Goal: Complete application form: Complete application form

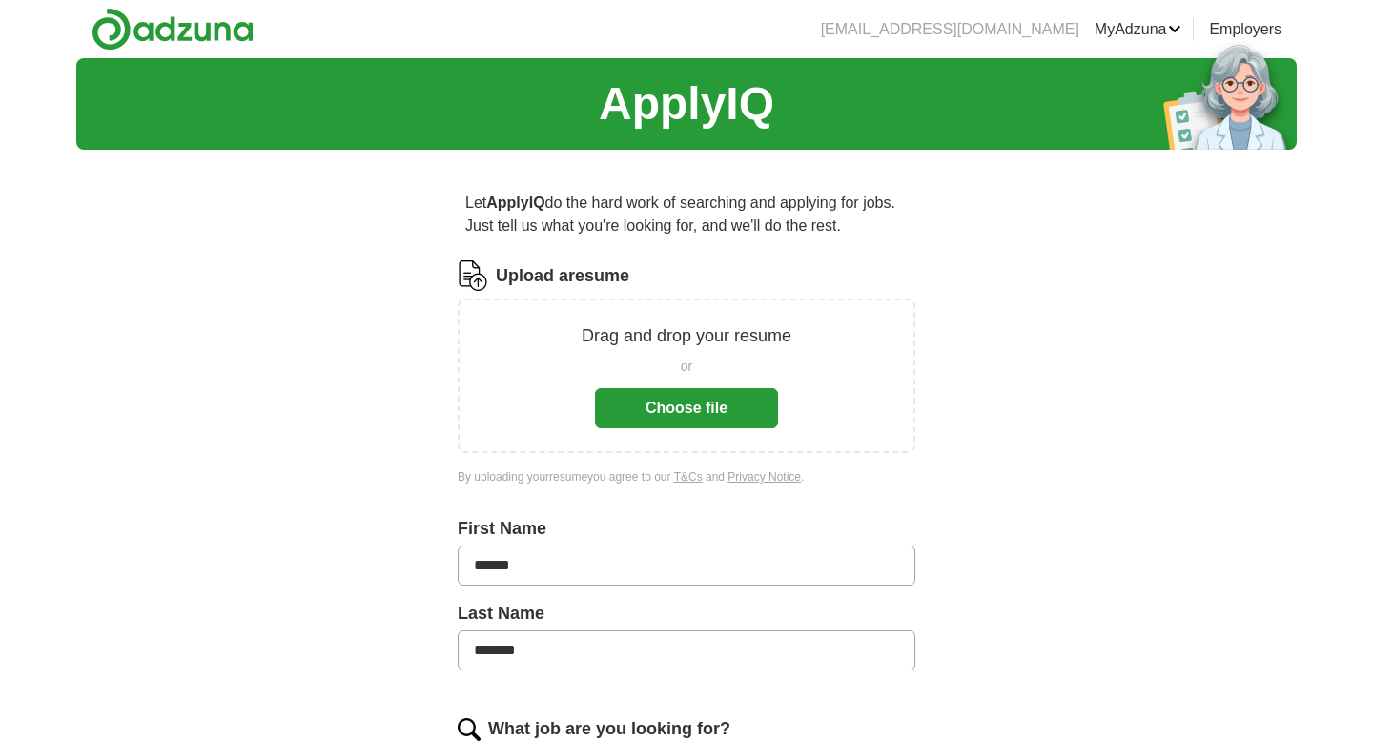
click at [674, 407] on button "Choose file" at bounding box center [686, 408] width 183 height 40
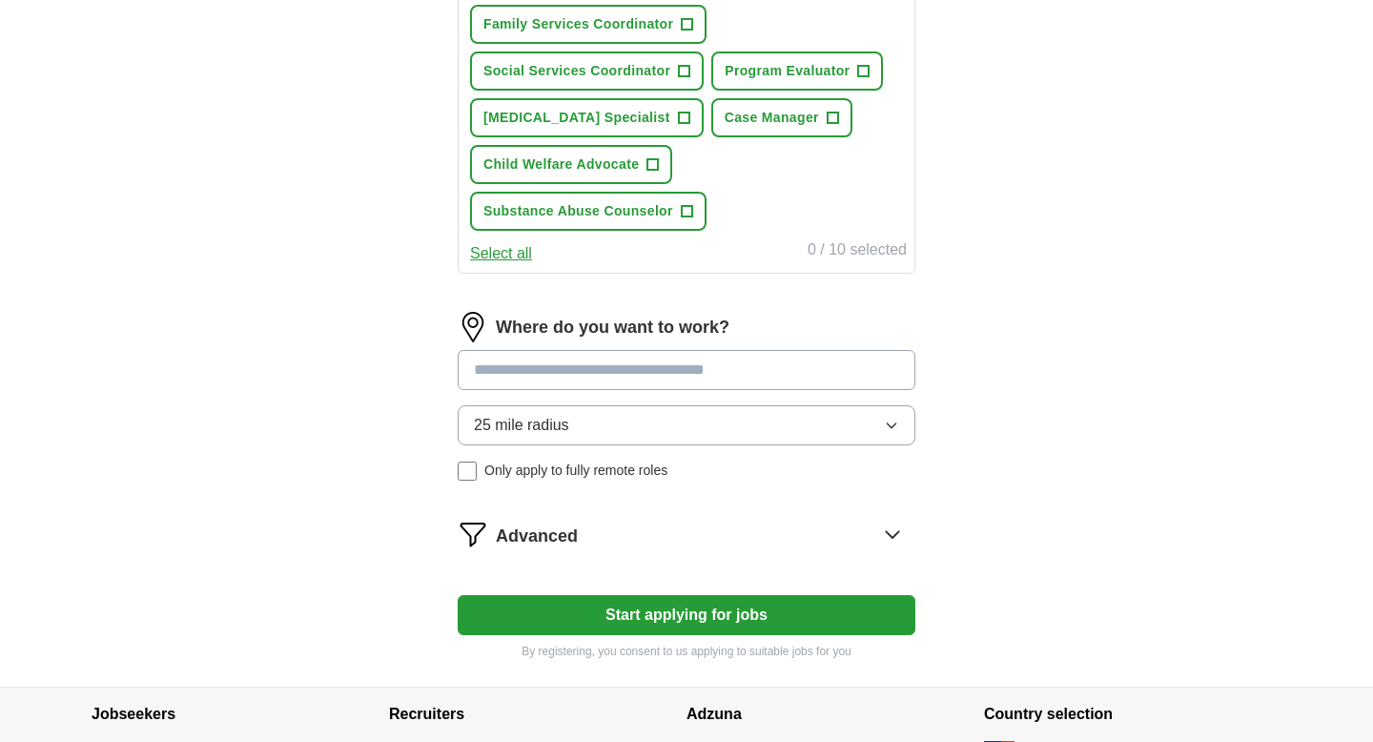
scroll to position [968, 0]
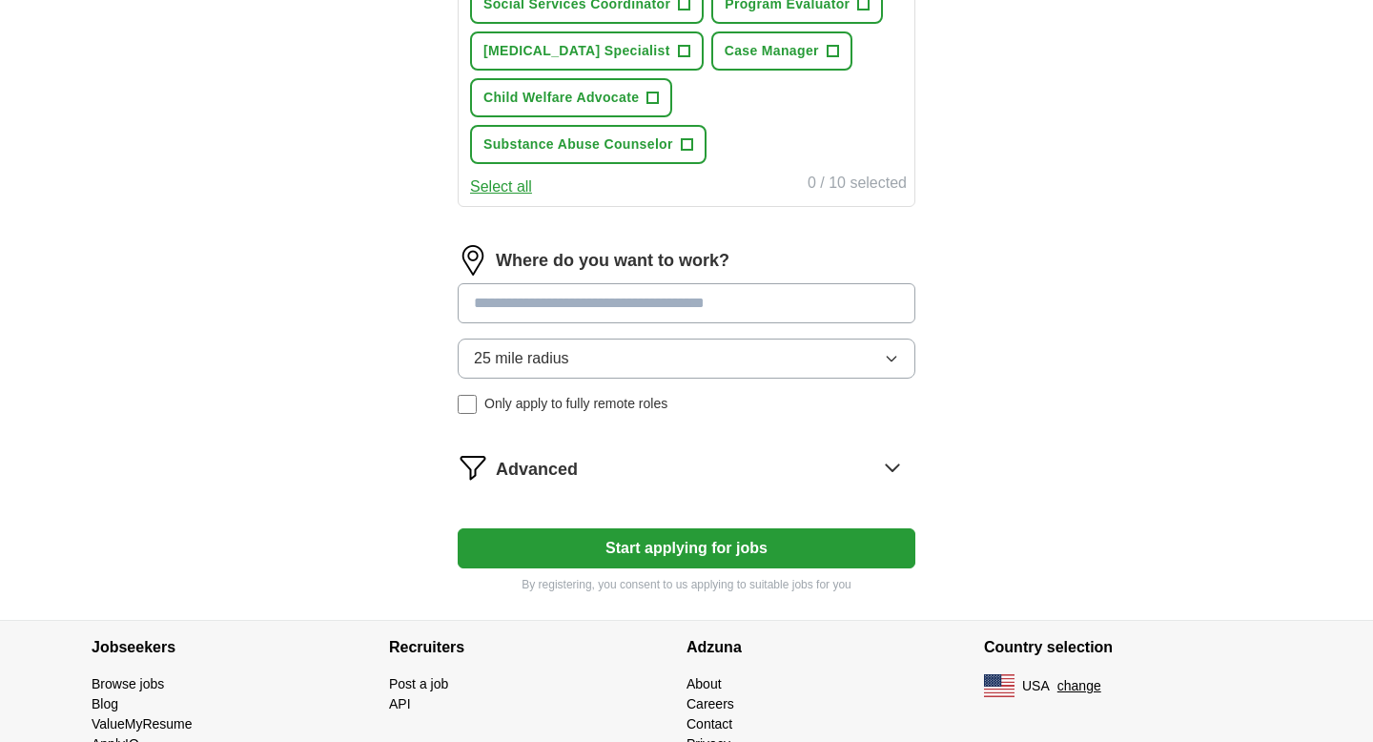
click at [598, 276] on div "Where do you want to work? 25 mile radius Only apply to fully remote roles" at bounding box center [687, 337] width 458 height 184
click at [598, 289] on input at bounding box center [687, 303] width 458 height 40
type input "****"
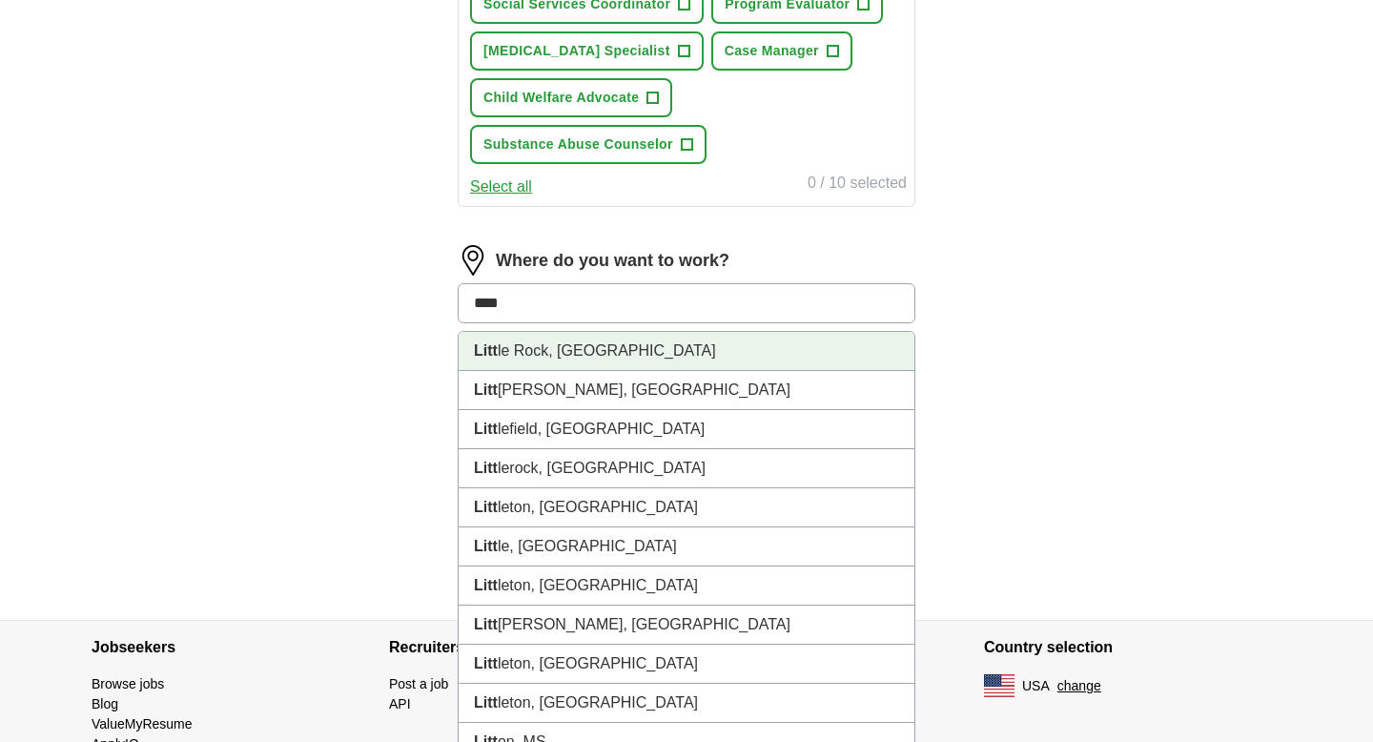
click at [555, 340] on li "Litt le Rock, [GEOGRAPHIC_DATA]" at bounding box center [687, 351] width 456 height 39
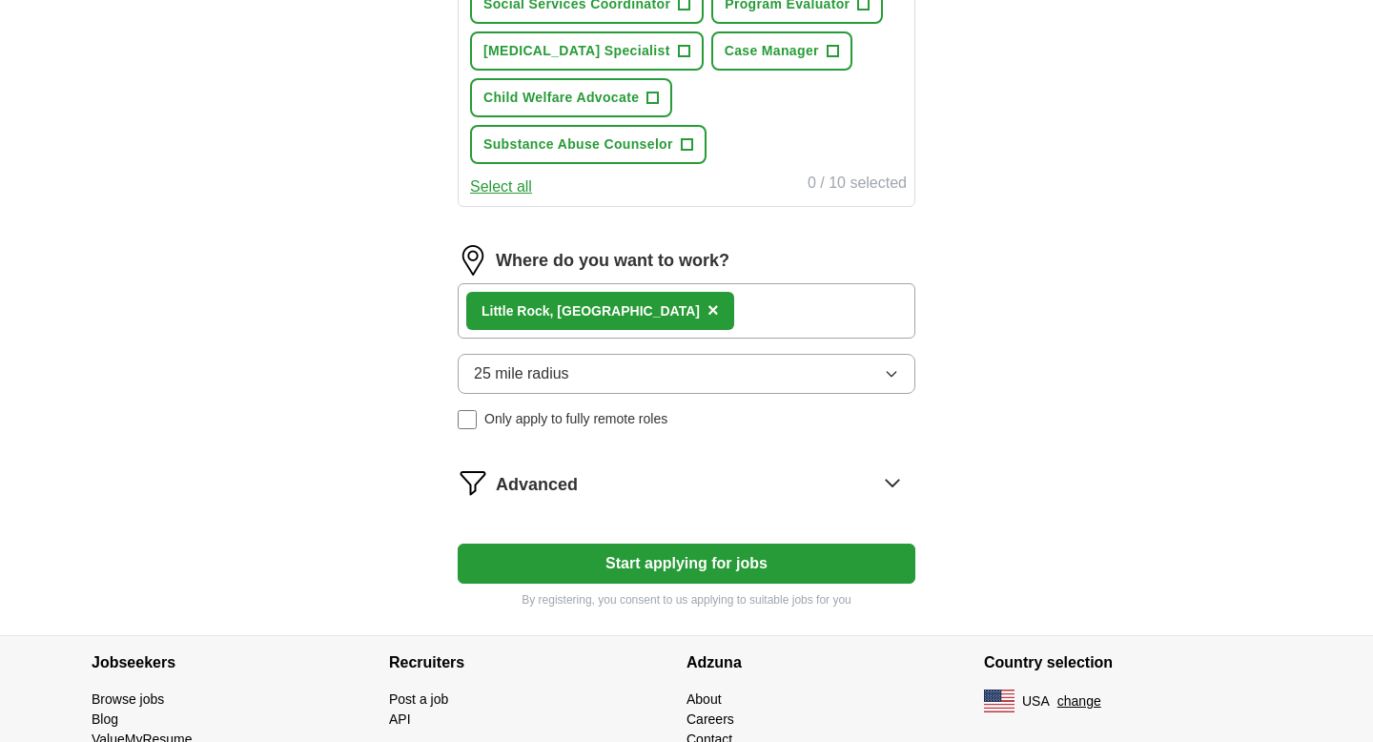
click at [566, 381] on span "25 mile radius" at bounding box center [521, 373] width 95 height 23
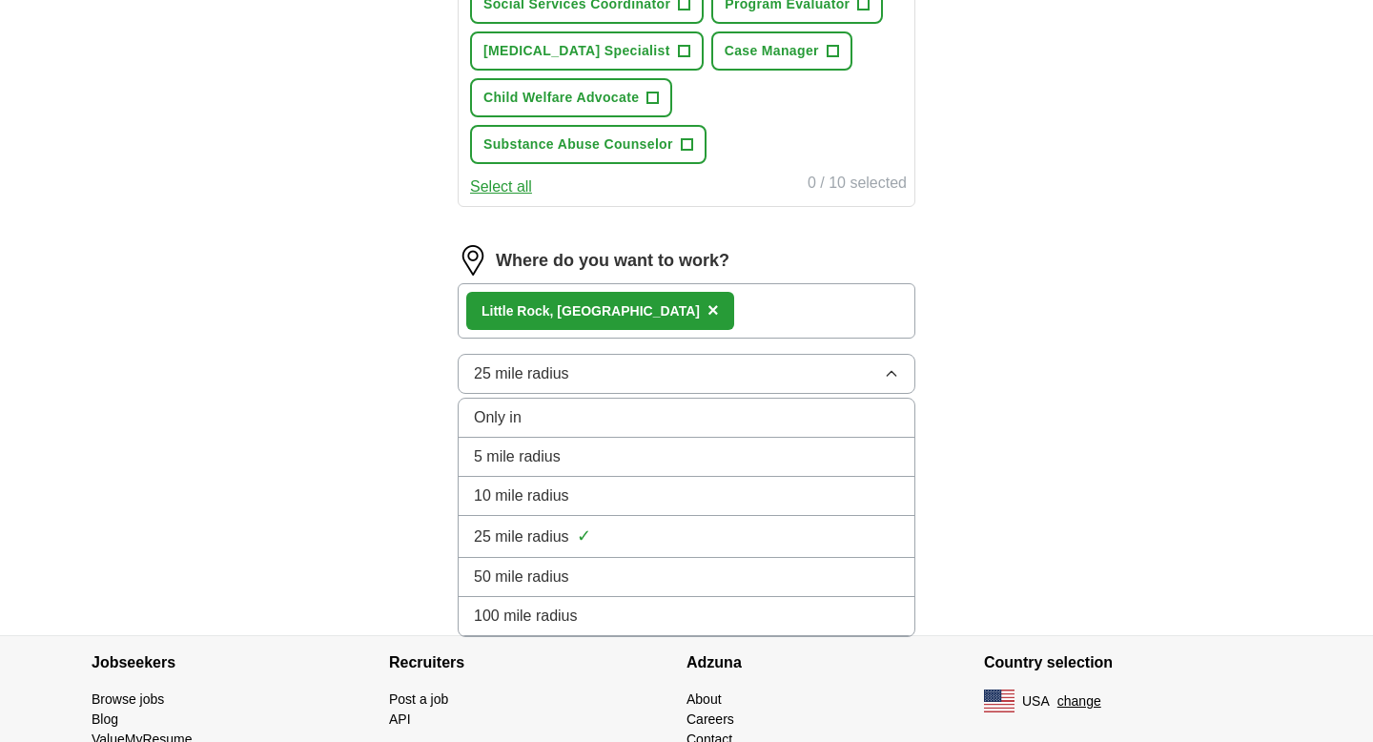
click at [594, 577] on div "50 mile radius" at bounding box center [686, 576] width 425 height 23
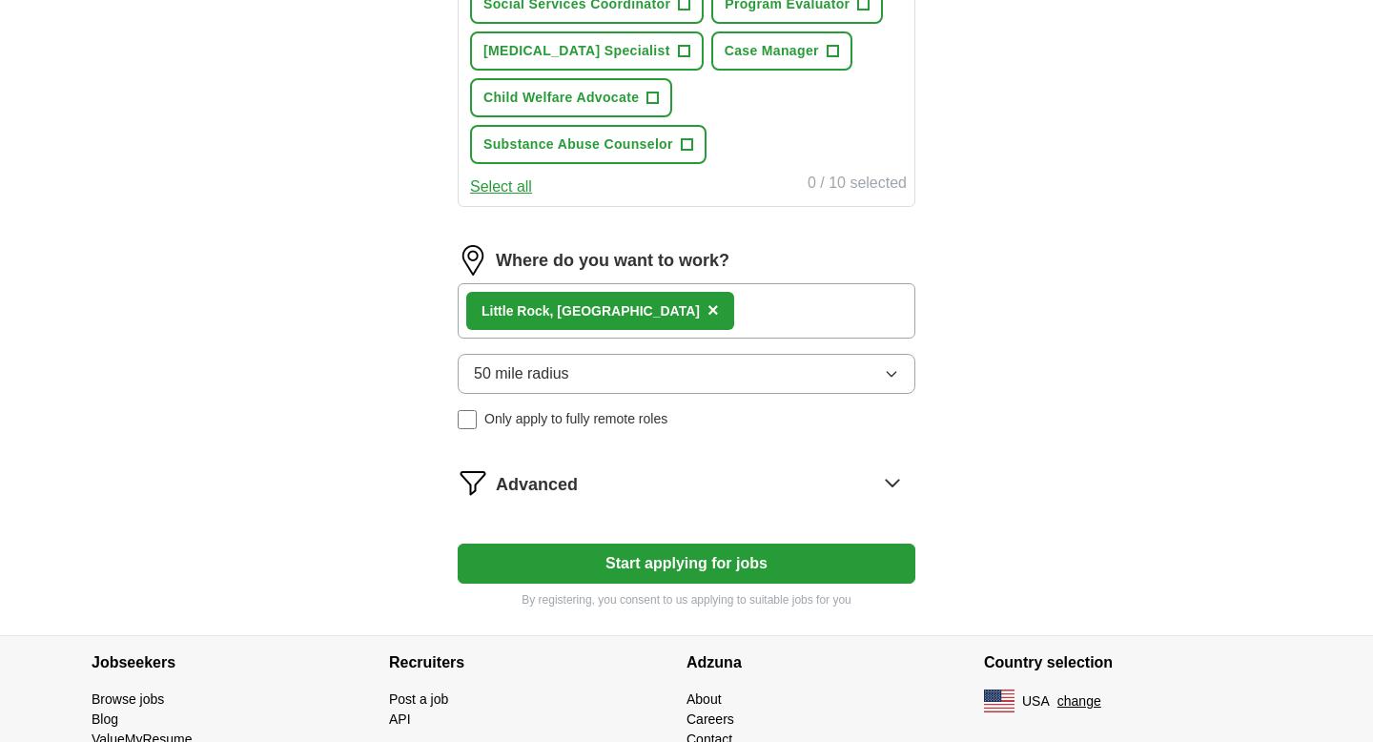
click at [601, 577] on button "Start applying for jobs" at bounding box center [687, 563] width 458 height 40
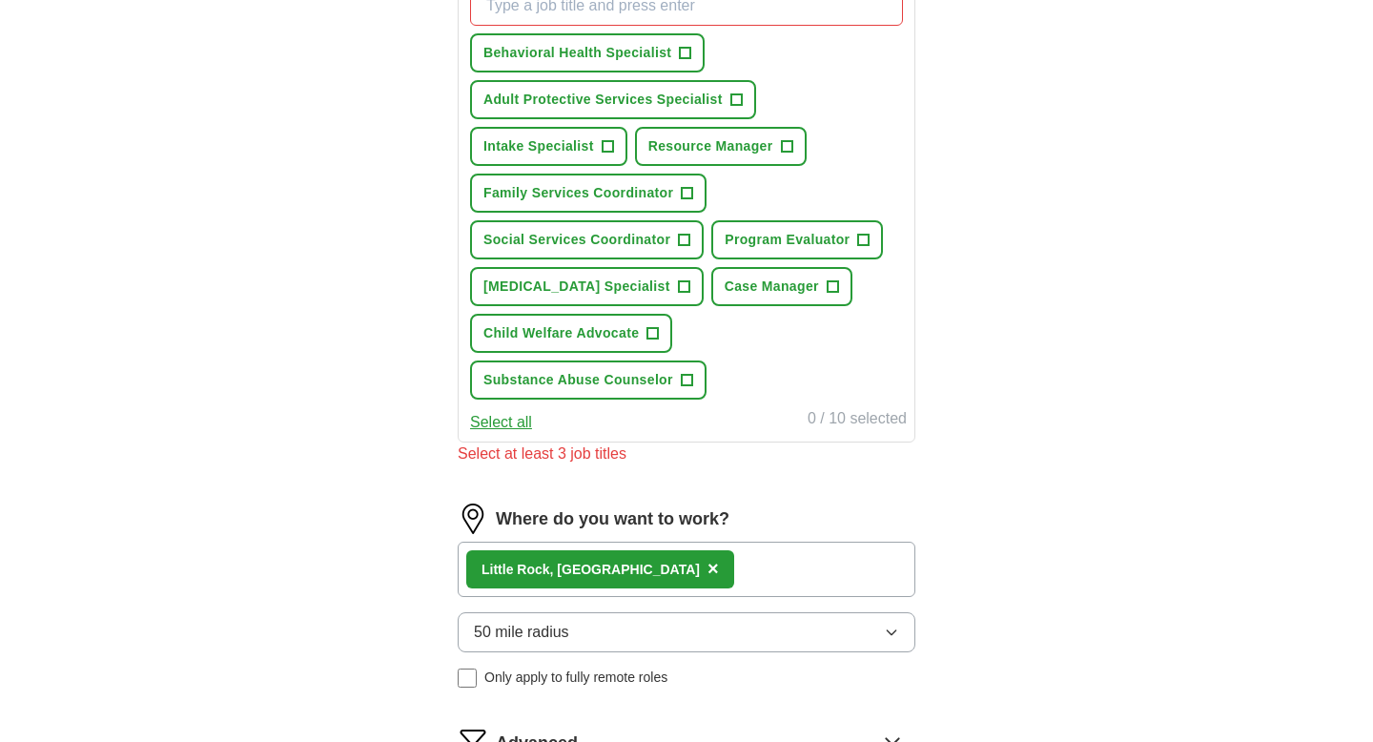
scroll to position [717, 0]
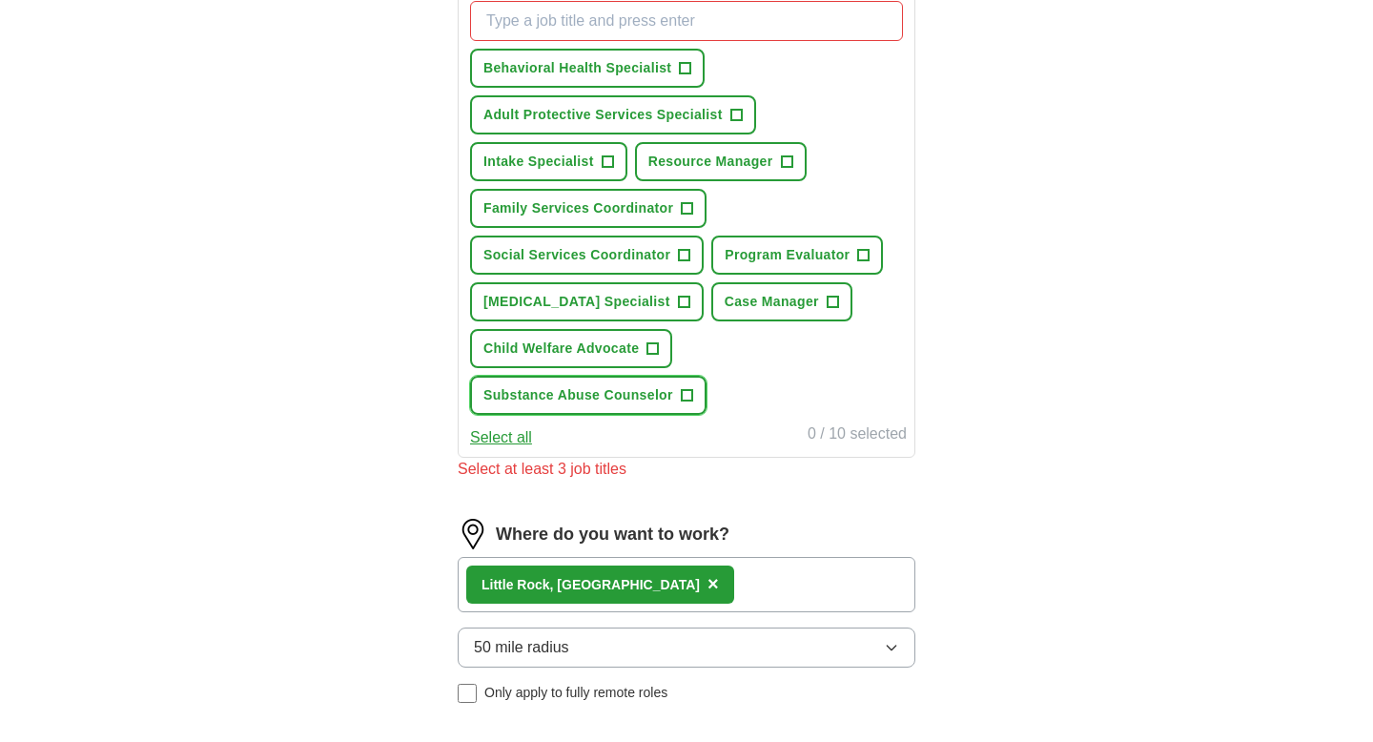
click at [564, 396] on span "Substance Abuse Counselor" at bounding box center [578, 395] width 190 height 20
click at [566, 356] on span "Child Welfare Advocate" at bounding box center [560, 348] width 155 height 20
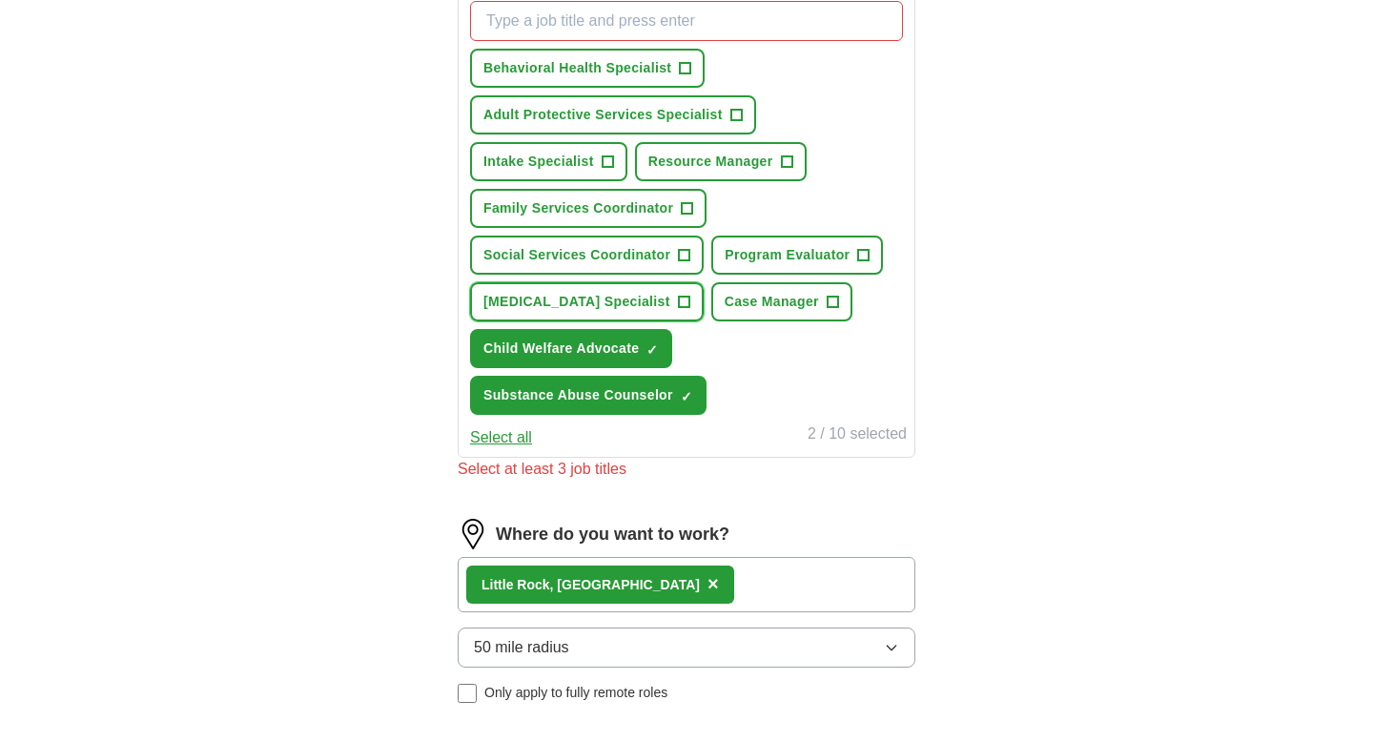
click at [585, 306] on span "[MEDICAL_DATA] Specialist" at bounding box center [576, 302] width 187 height 20
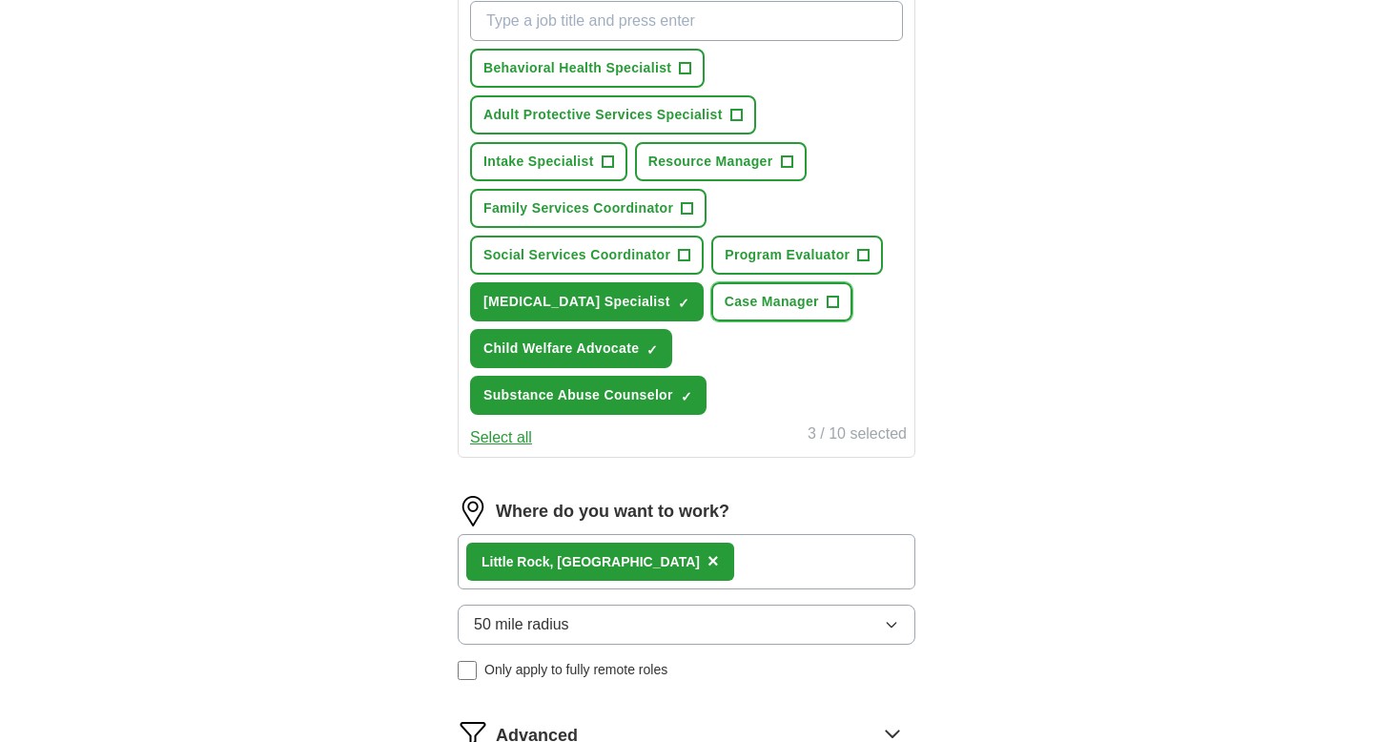
click at [776, 309] on span "Case Manager" at bounding box center [771, 302] width 94 height 20
click at [760, 262] on span "Program Evaluator" at bounding box center [786, 255] width 125 height 20
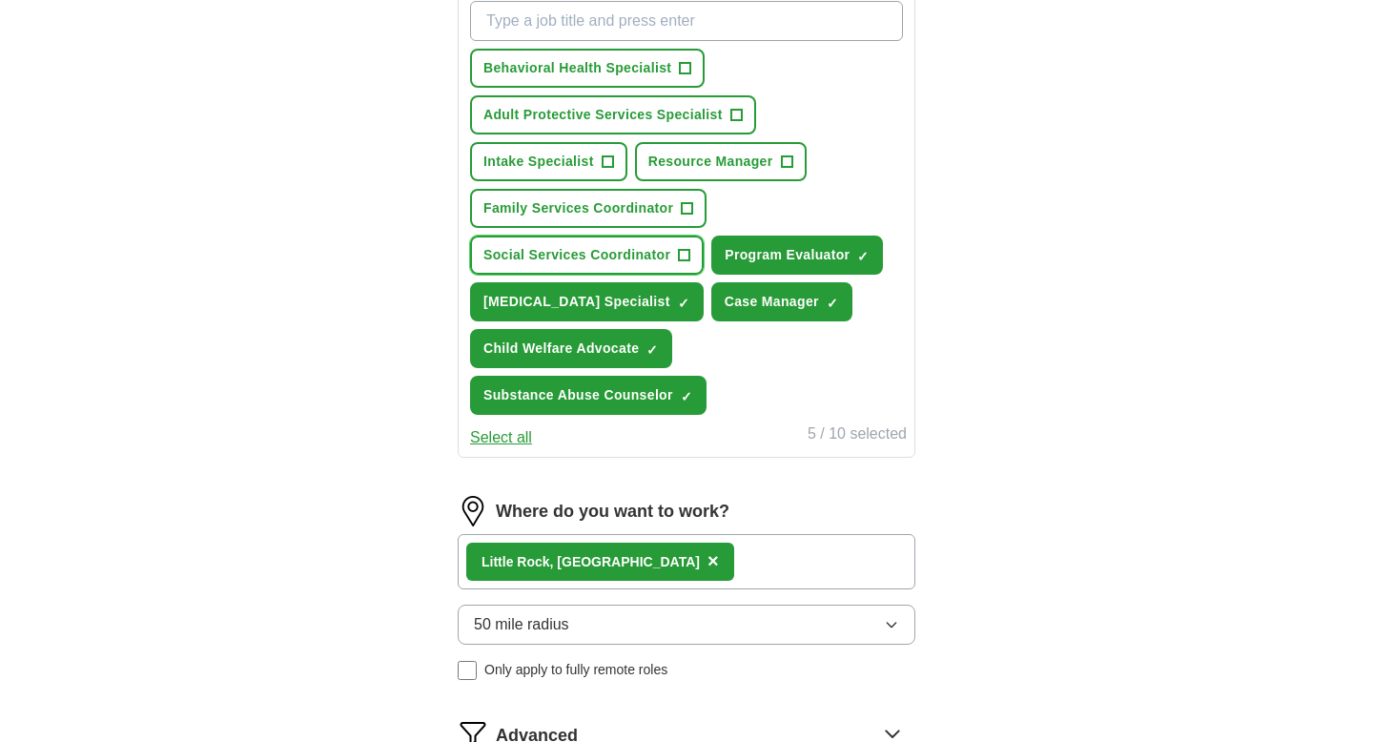
click at [641, 242] on button "Social Services Coordinator +" at bounding box center [587, 254] width 234 height 39
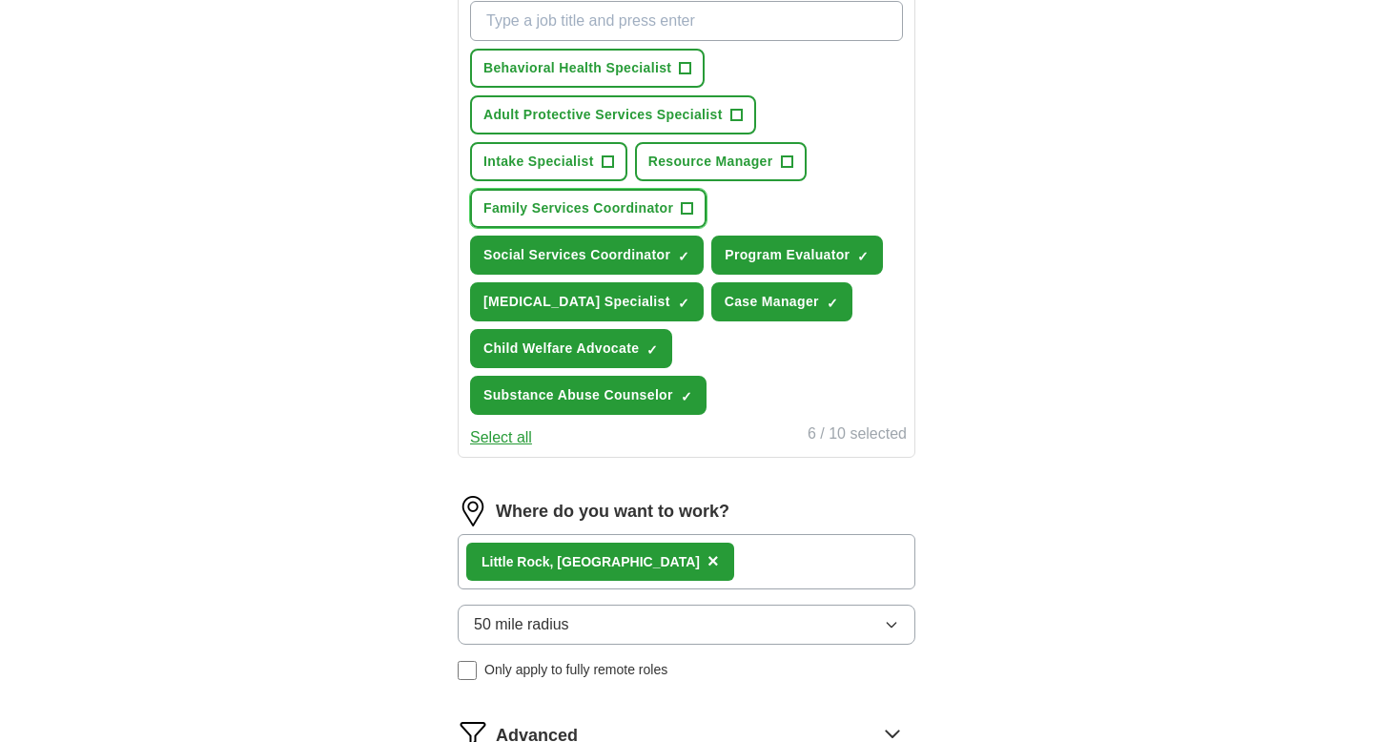
click at [651, 208] on span "Family Services Coordinator" at bounding box center [578, 208] width 190 height 20
click at [700, 144] on button "Resource Manager +" at bounding box center [721, 161] width 172 height 39
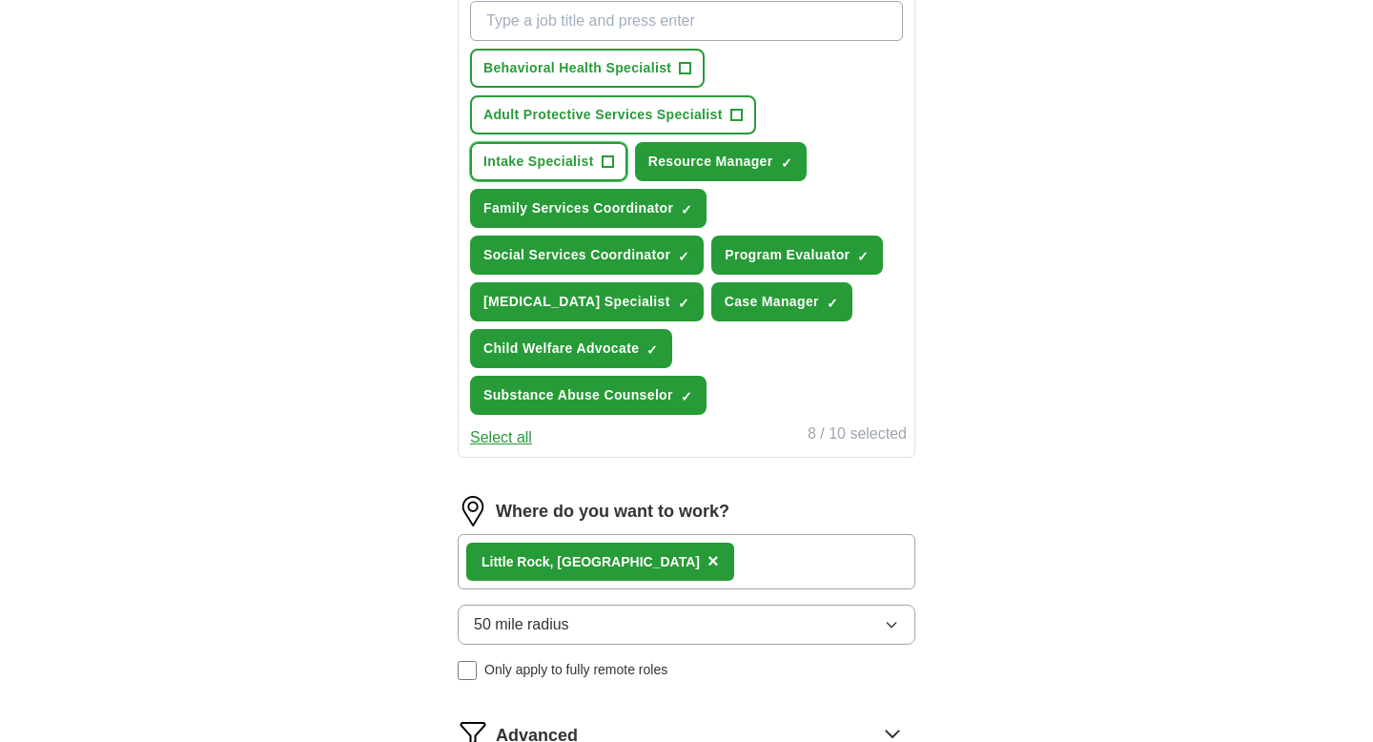
click at [596, 144] on button "Intake Specialist +" at bounding box center [548, 161] width 157 height 39
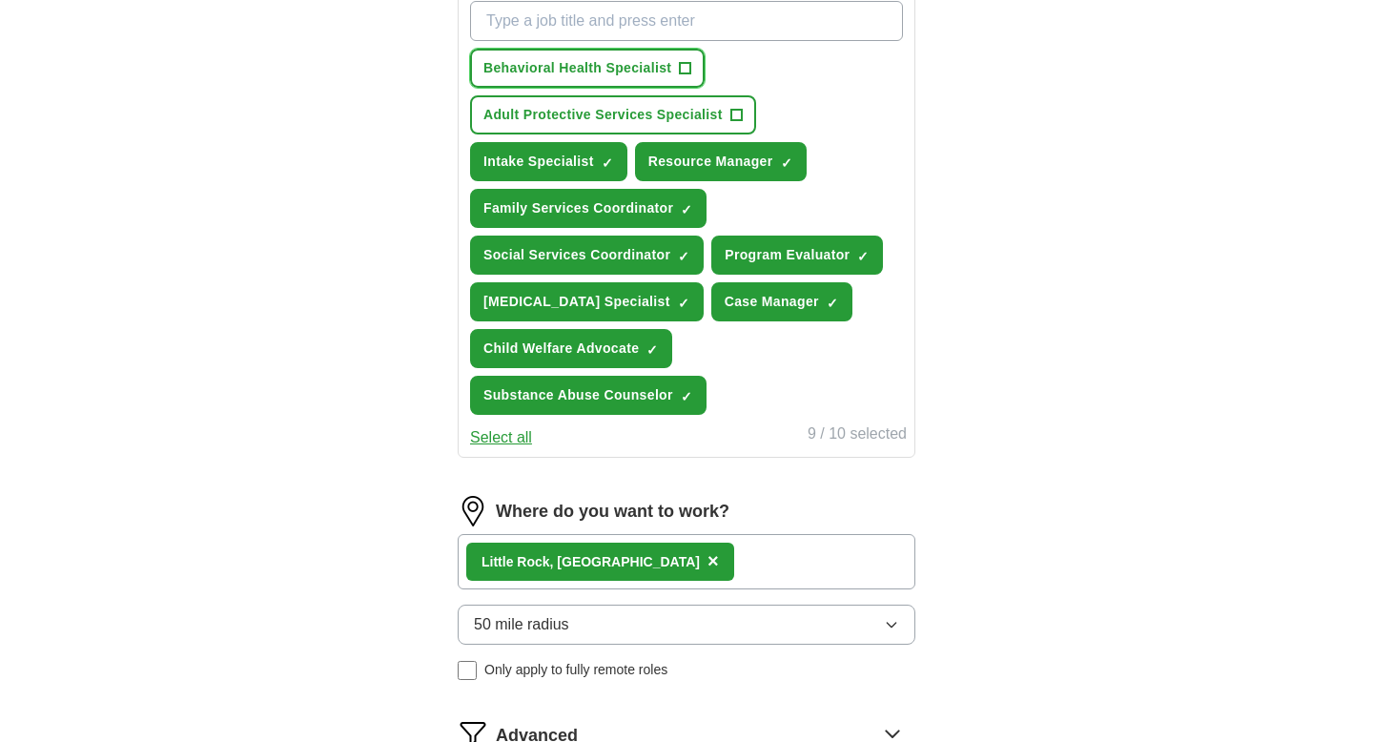
click at [600, 55] on button "Behavioral Health Specialist +" at bounding box center [587, 68] width 234 height 39
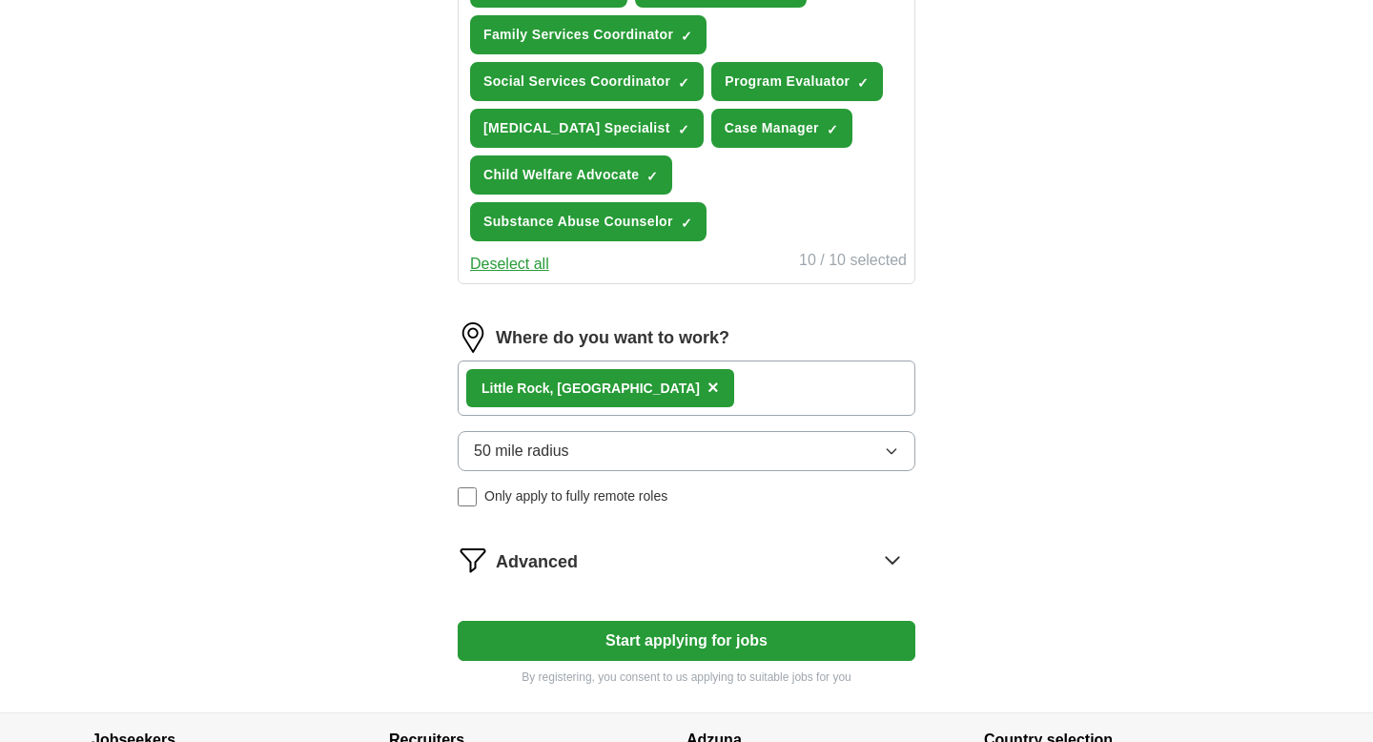
scroll to position [939, 0]
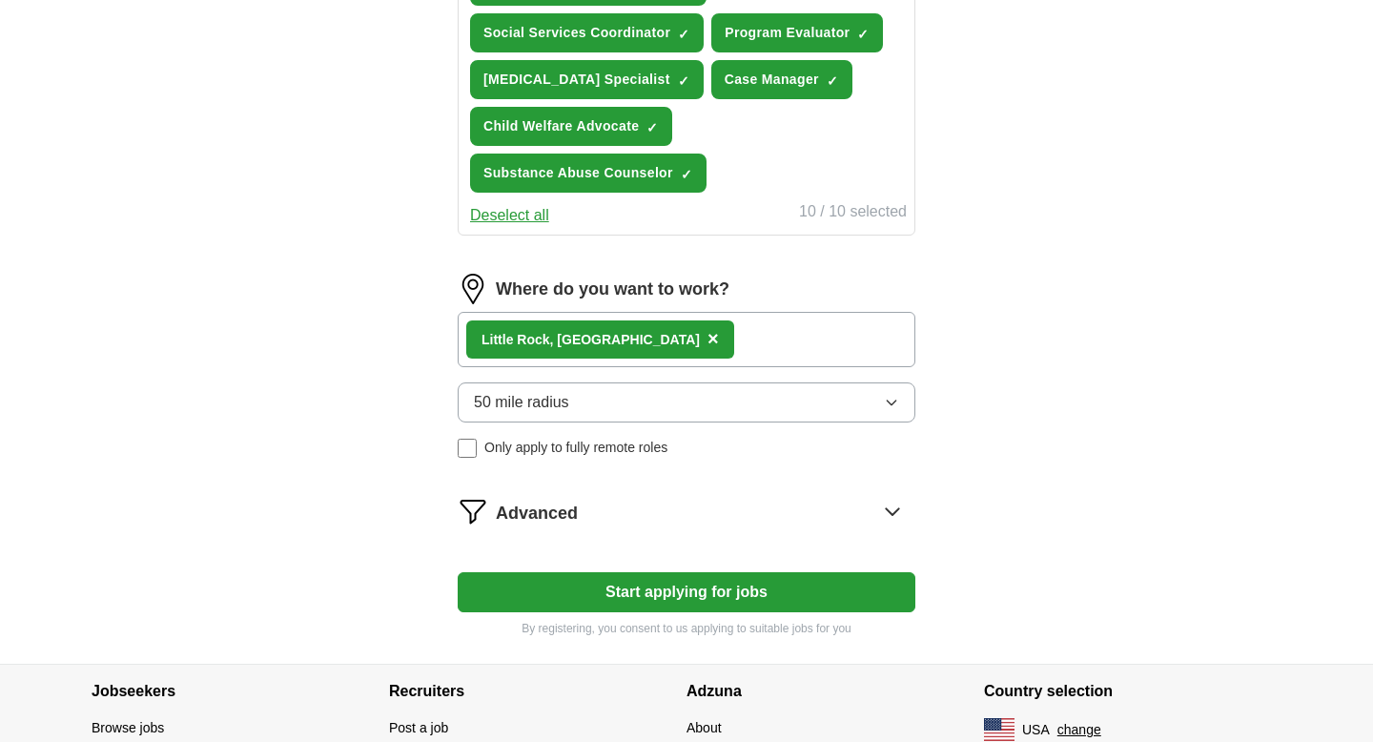
click at [685, 607] on button "Start applying for jobs" at bounding box center [687, 592] width 458 height 40
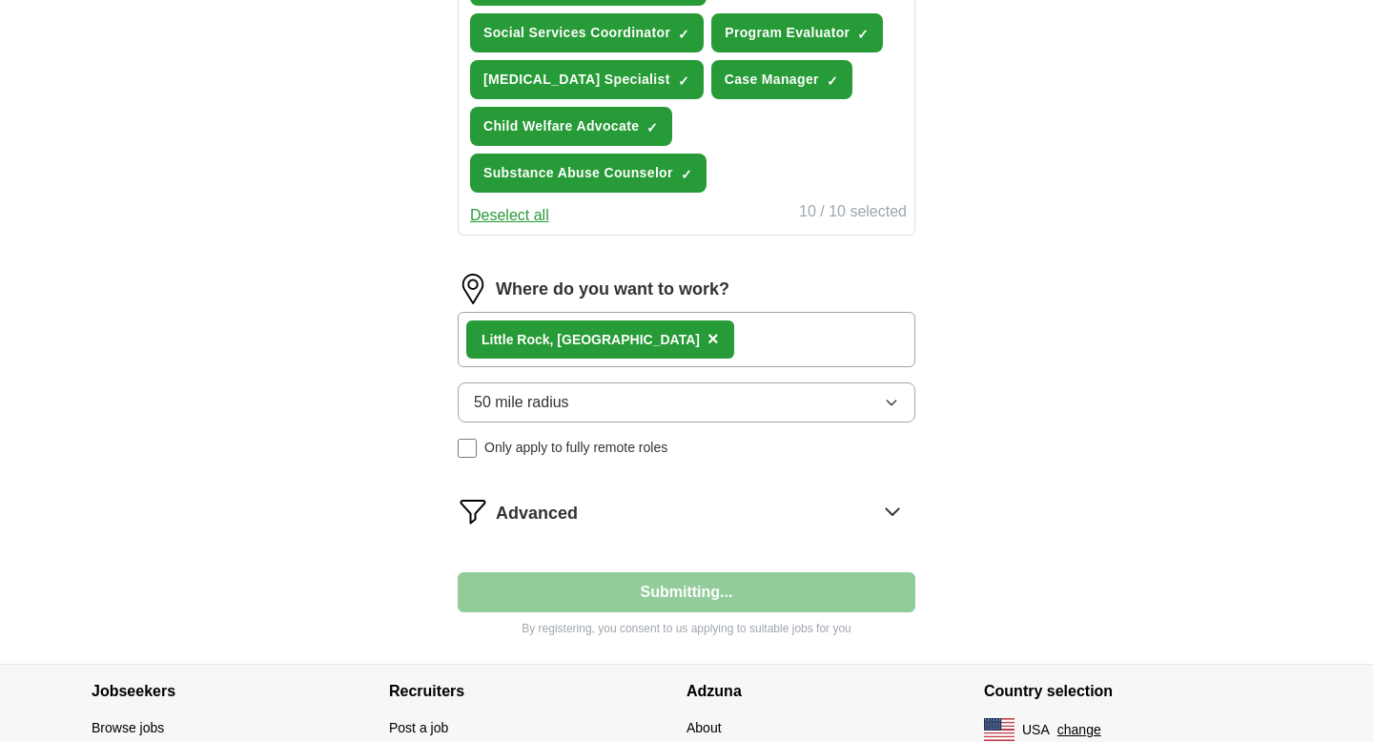
select select "**"
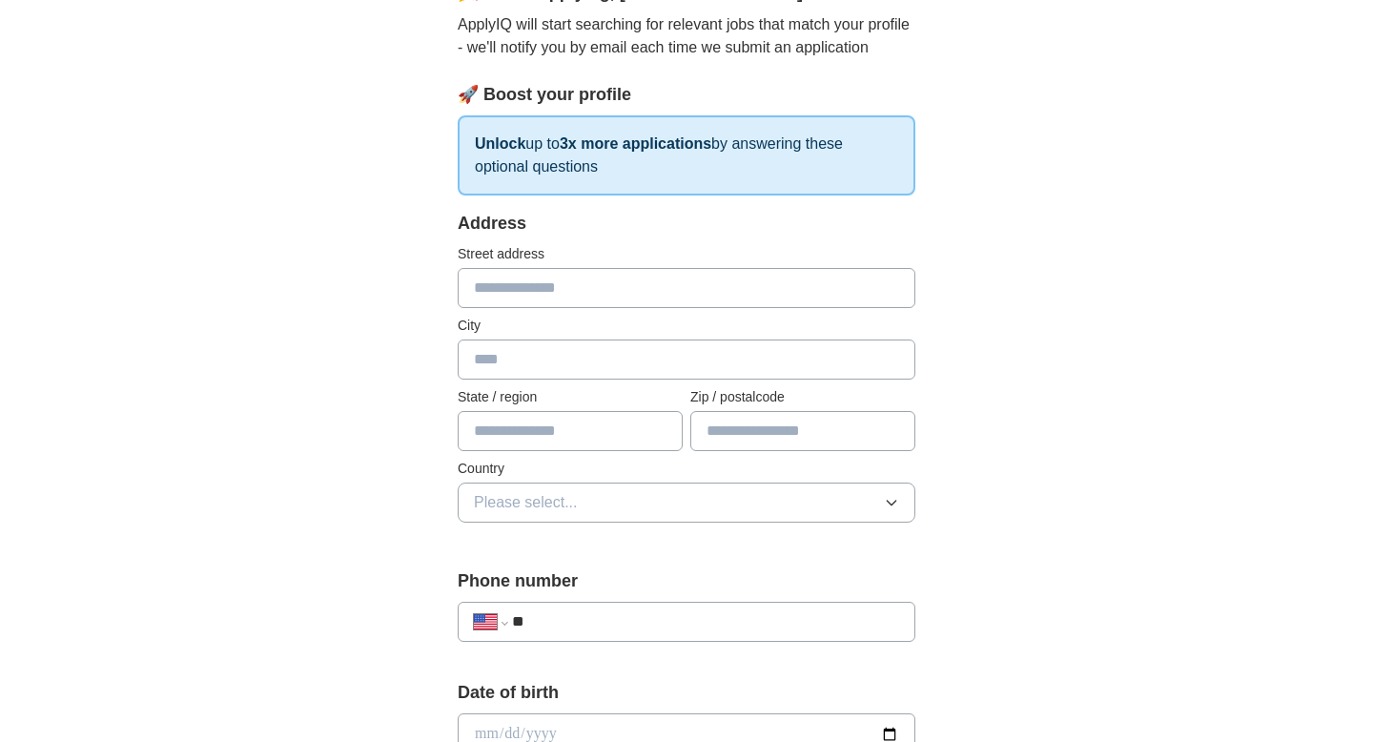
scroll to position [211, 0]
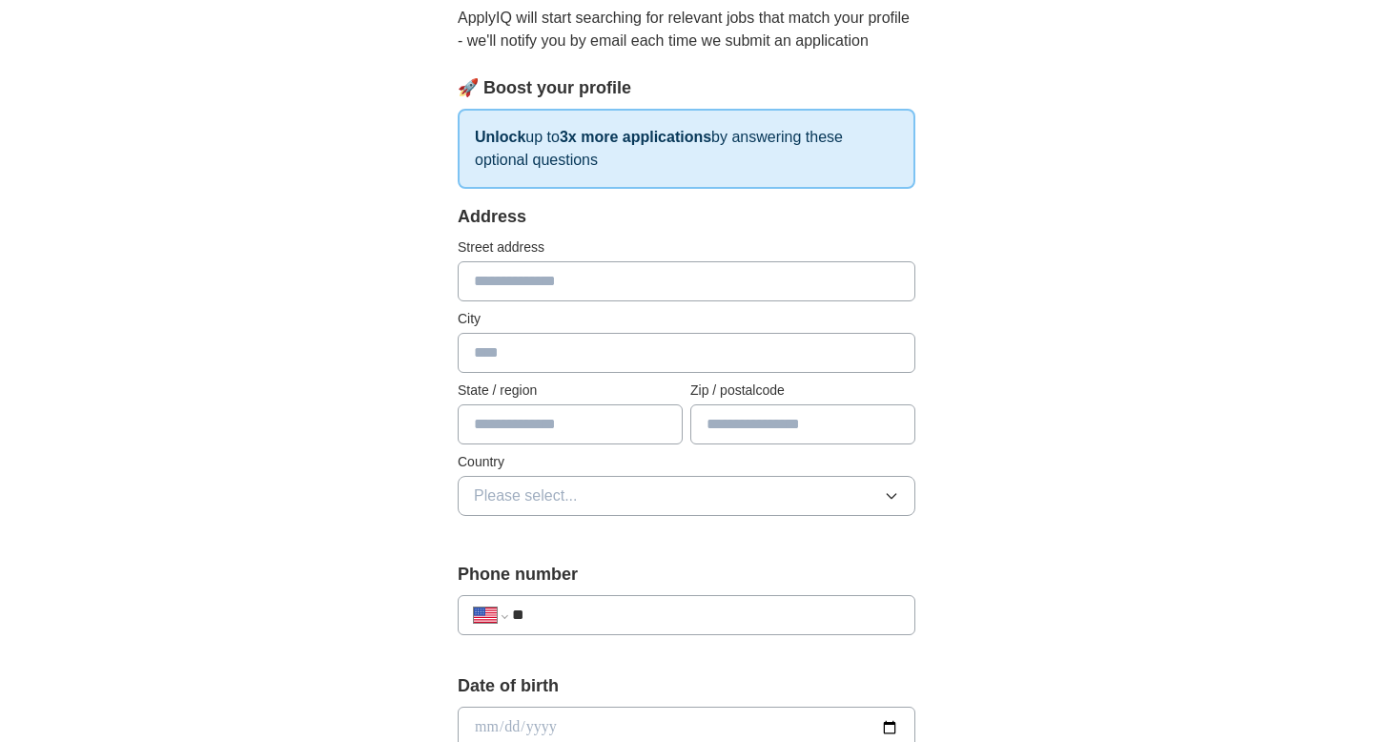
click at [676, 274] on input "text" at bounding box center [687, 281] width 458 height 40
type input "**********"
type input "******"
type input "**"
type input "*****"
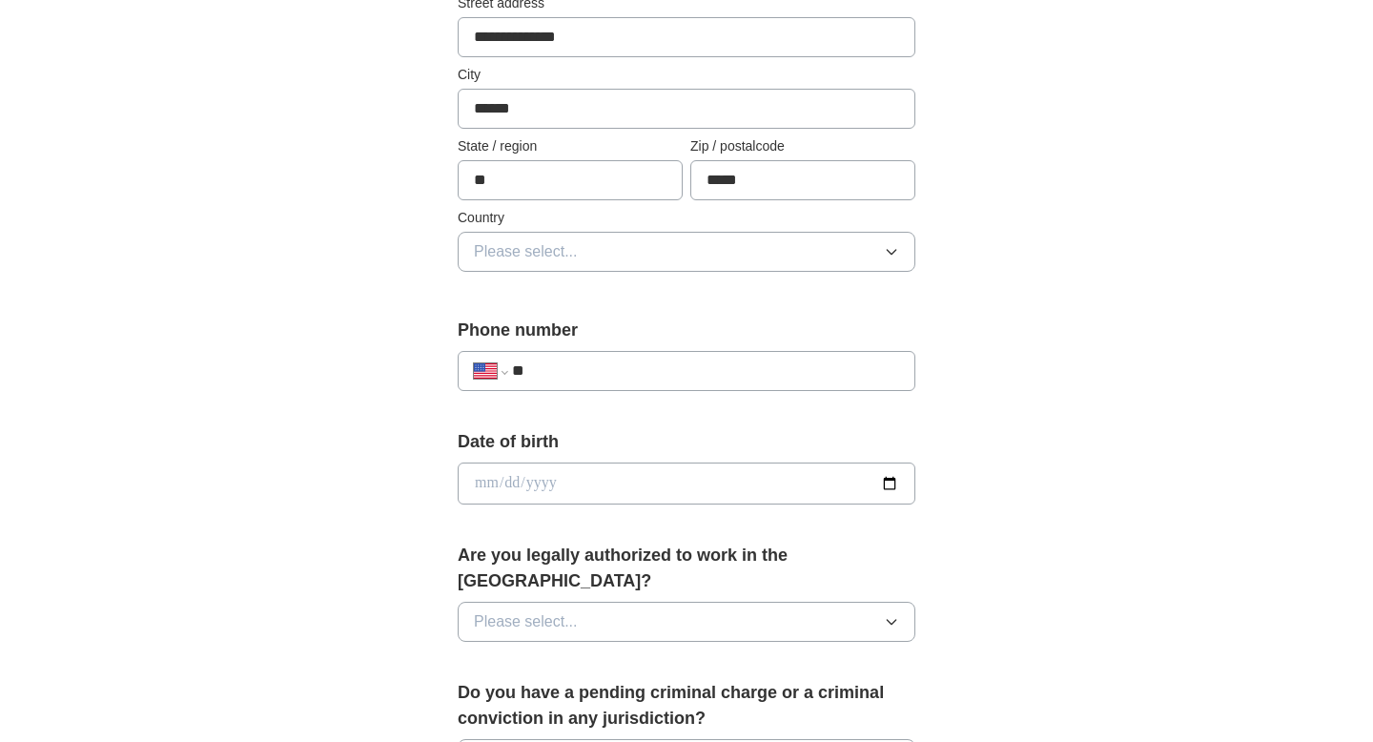
scroll to position [482, 0]
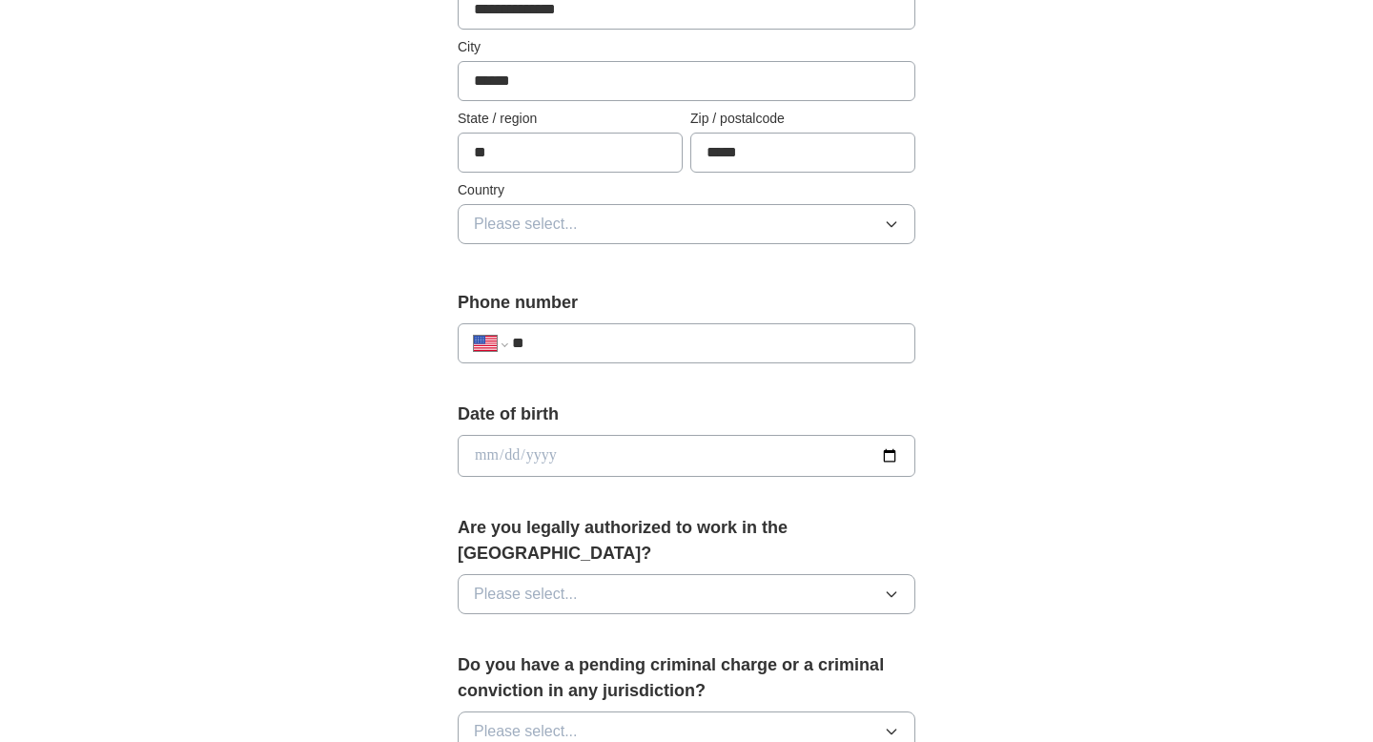
click at [562, 235] on button "Please select..." at bounding box center [687, 224] width 458 height 40
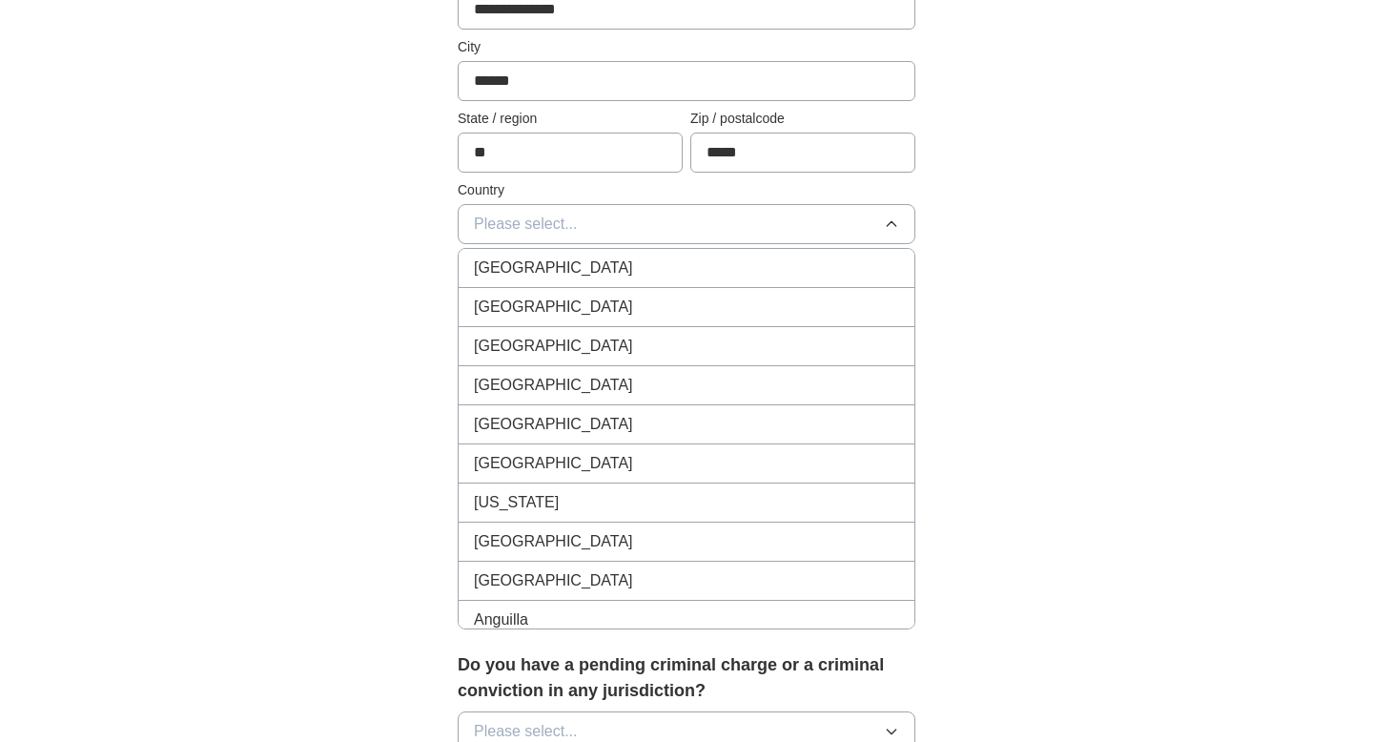
click at [573, 316] on div "[GEOGRAPHIC_DATA]" at bounding box center [686, 307] width 425 height 23
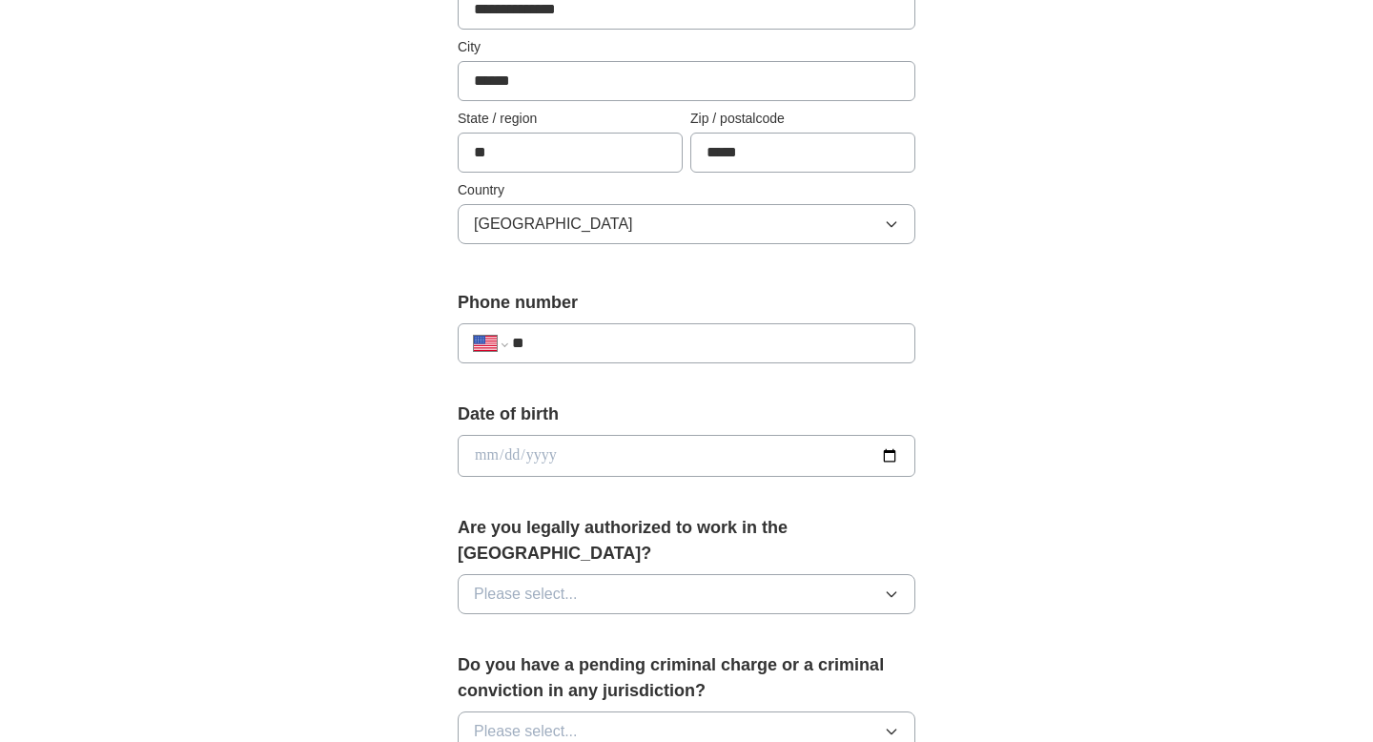
click at [576, 348] on input "**" at bounding box center [705, 343] width 387 height 23
type input "**********"
click at [561, 458] on input "date" at bounding box center [687, 456] width 458 height 42
click at [463, 463] on input "date" at bounding box center [687, 456] width 458 height 42
click at [478, 459] on input "date" at bounding box center [687, 456] width 458 height 42
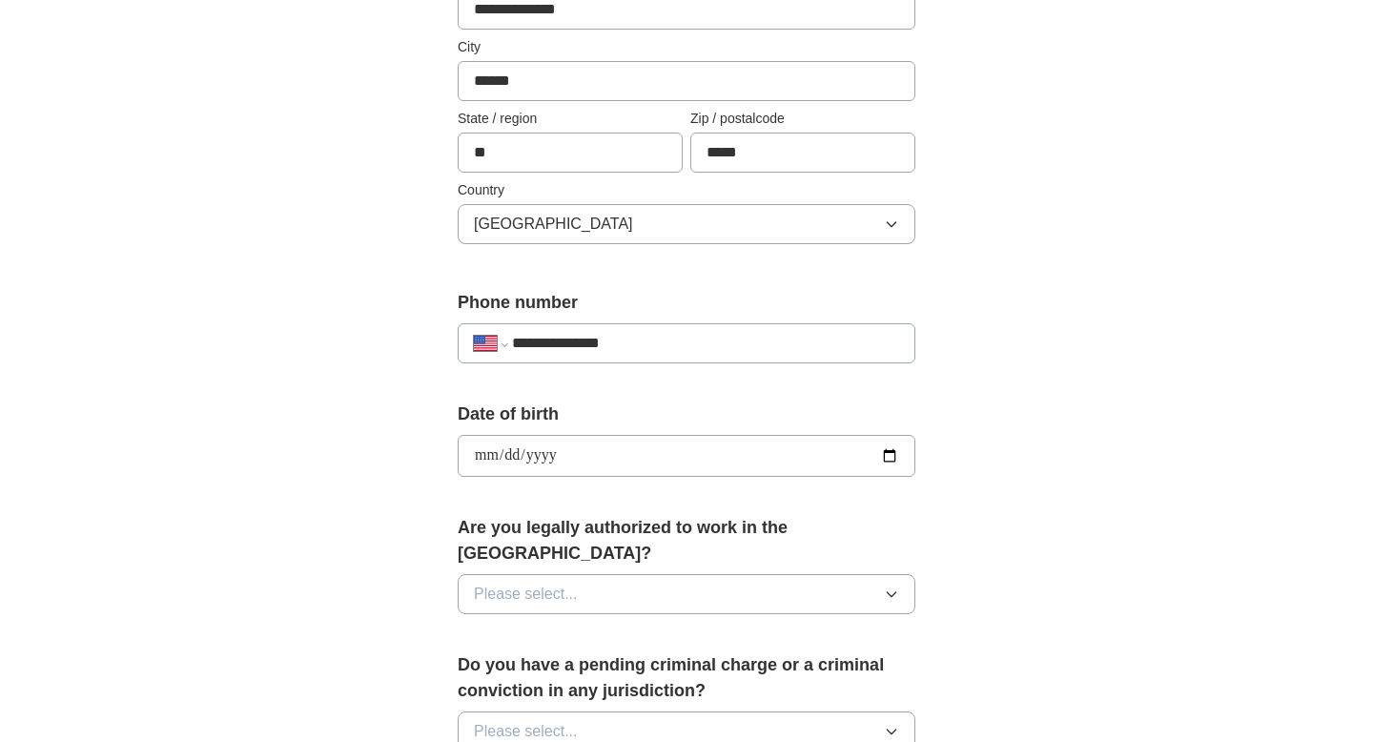
type input "**********"
click at [583, 578] on button "Please select..." at bounding box center [687, 594] width 458 height 40
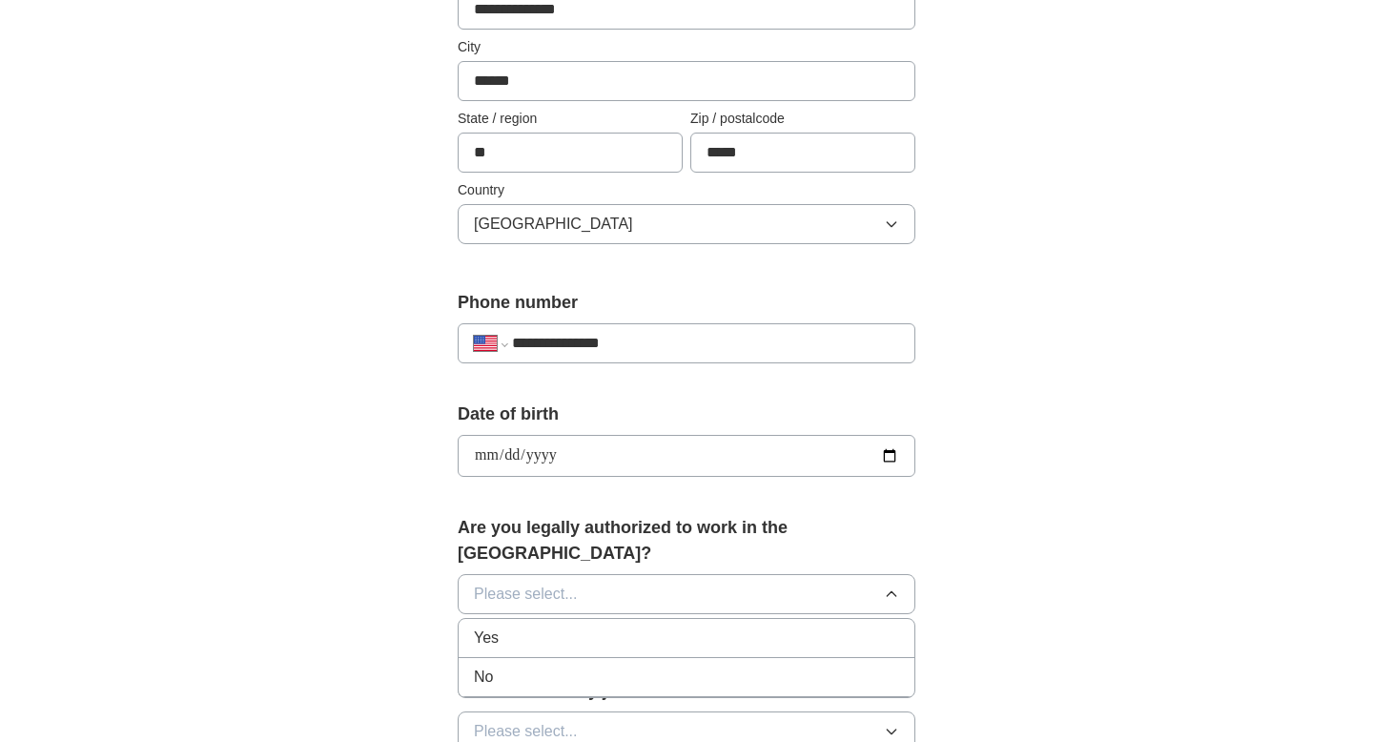
click at [585, 626] on div "Yes" at bounding box center [686, 637] width 425 height 23
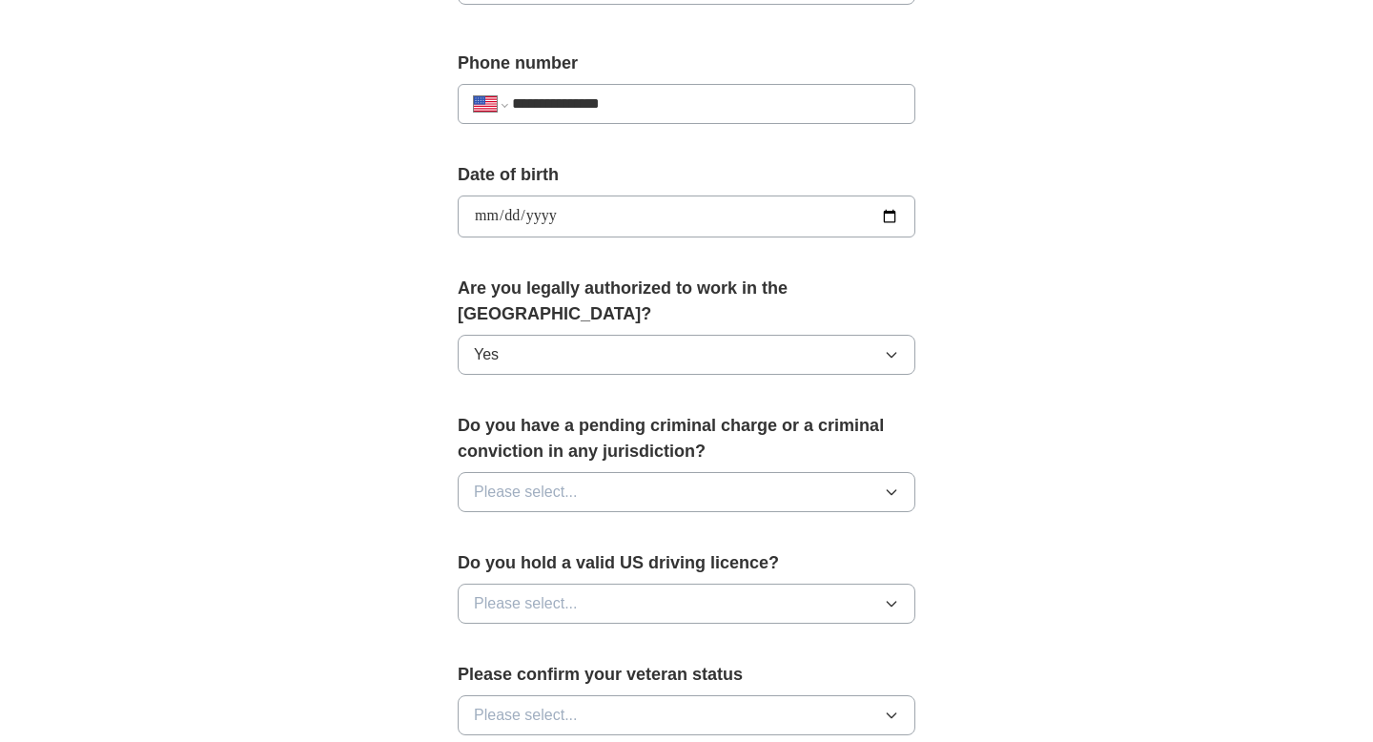
scroll to position [732, 0]
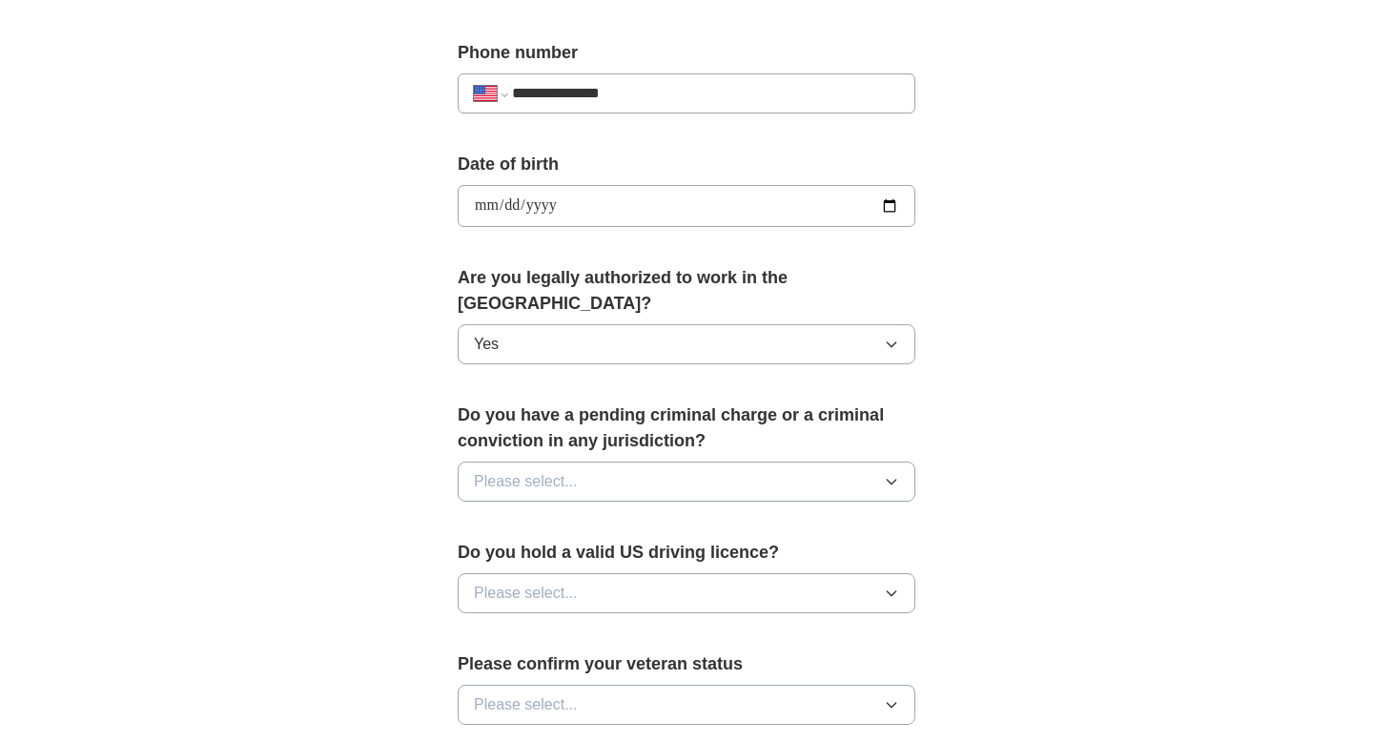
click at [545, 461] on button "Please select..." at bounding box center [687, 481] width 458 height 40
click at [569, 551] on li "No" at bounding box center [687, 564] width 456 height 39
click at [568, 581] on span "Please select..." at bounding box center [526, 592] width 104 height 23
click at [543, 625] on div "Yes" at bounding box center [686, 636] width 425 height 23
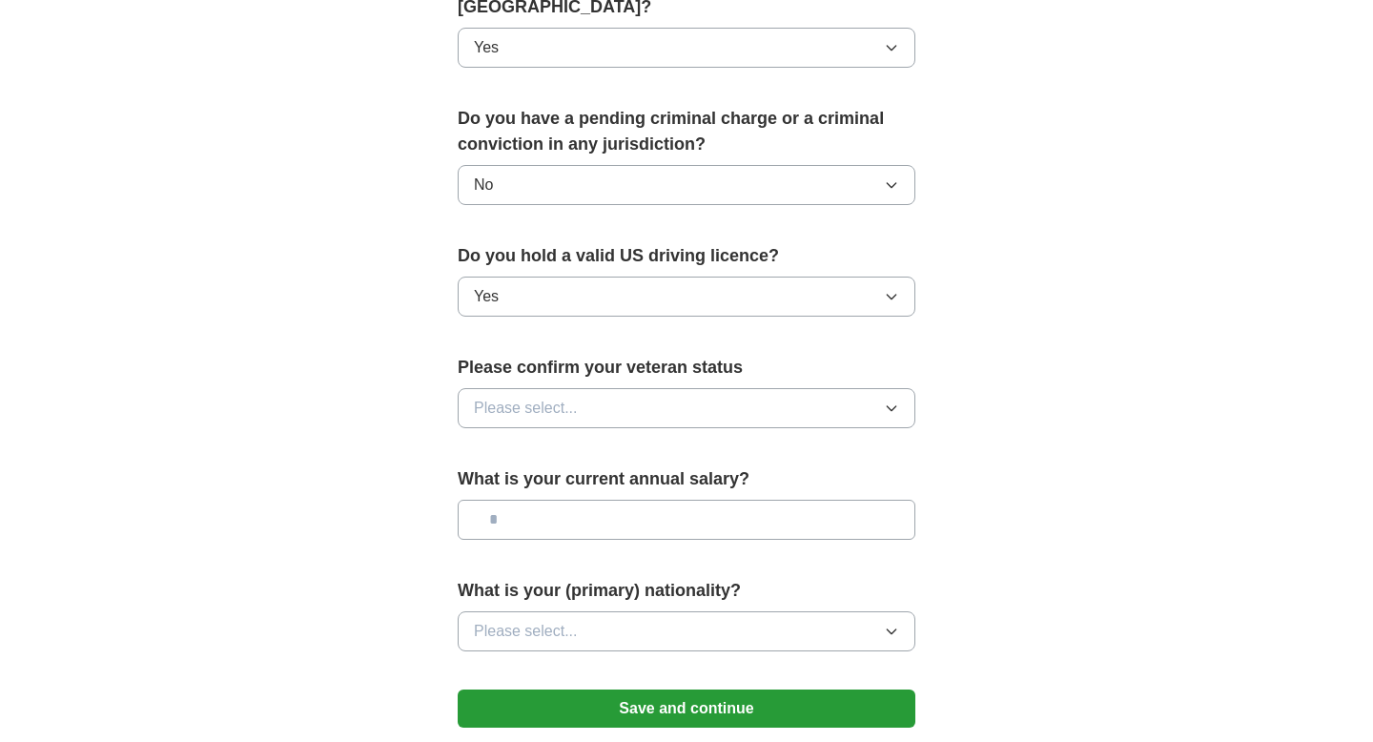
scroll to position [1046, 0]
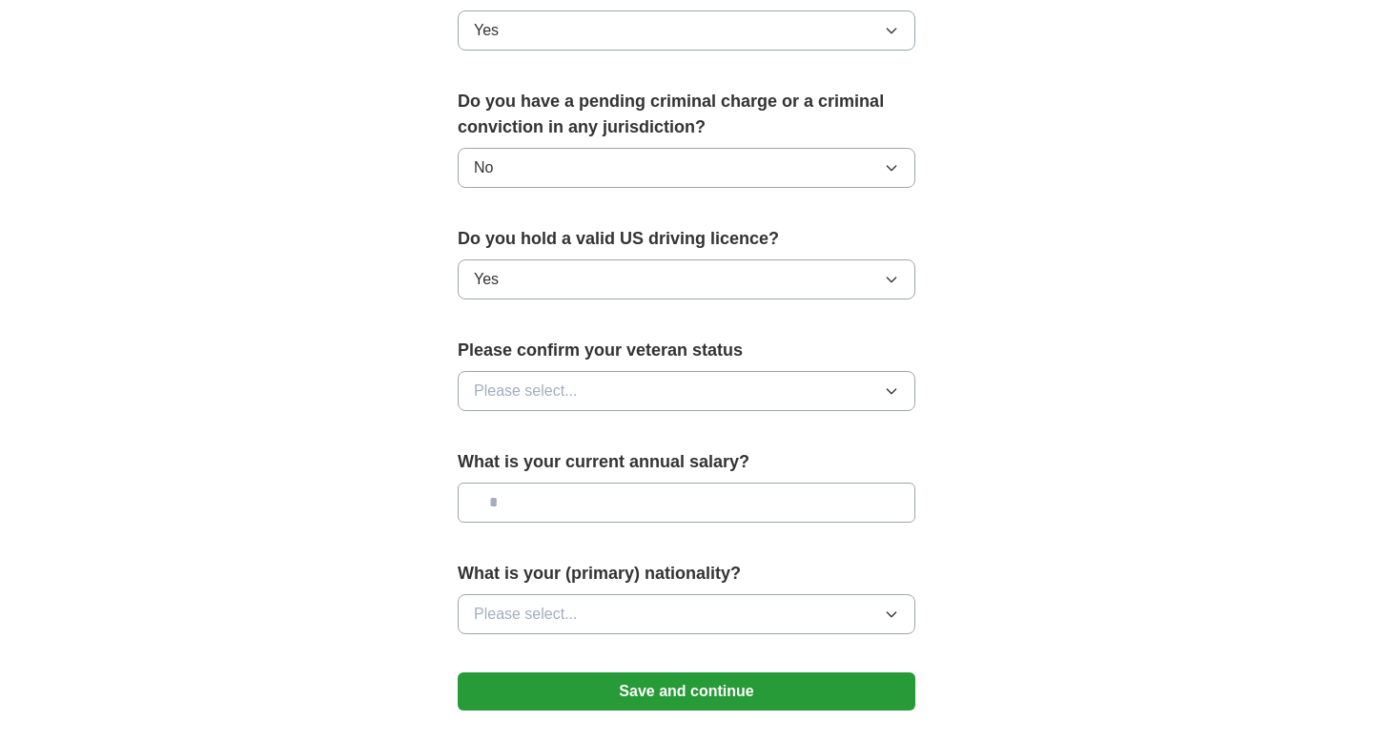
click at [499, 379] on span "Please select..." at bounding box center [526, 390] width 104 height 23
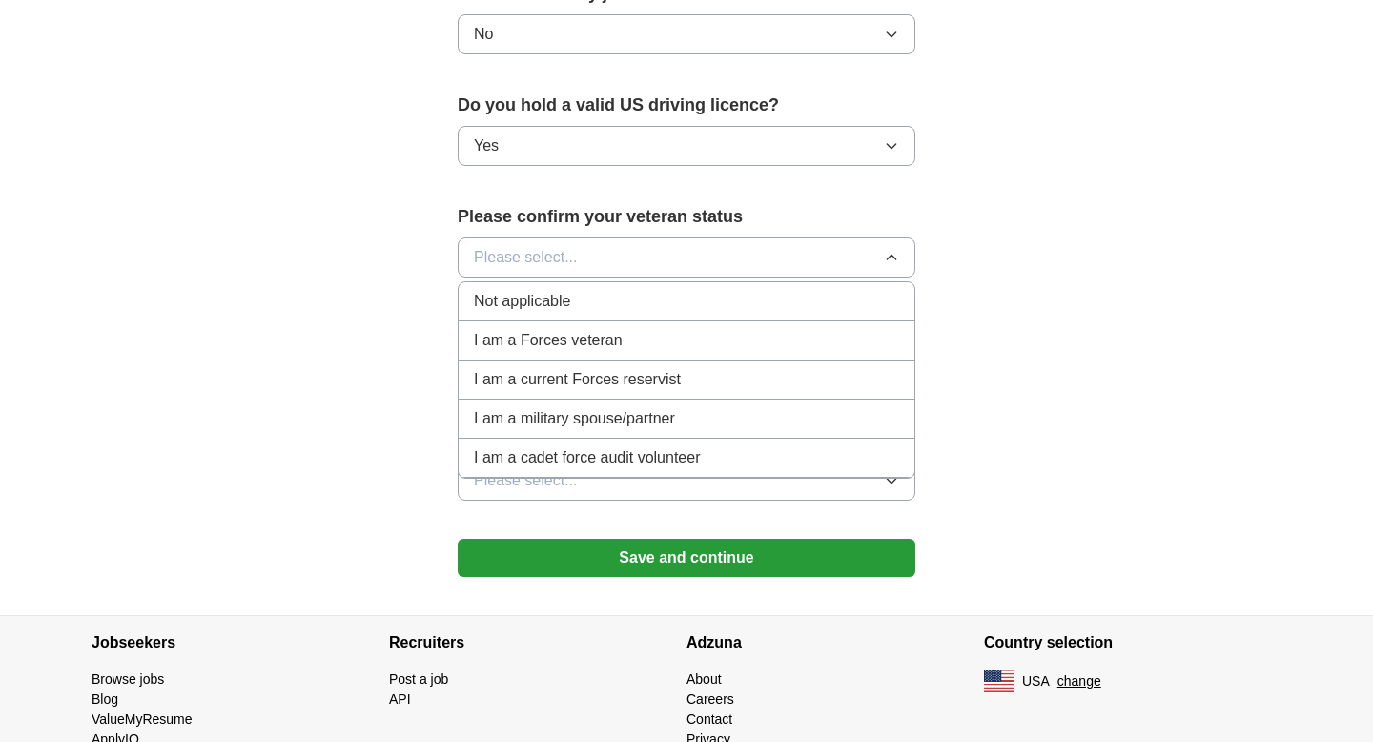
scroll to position [1192, 0]
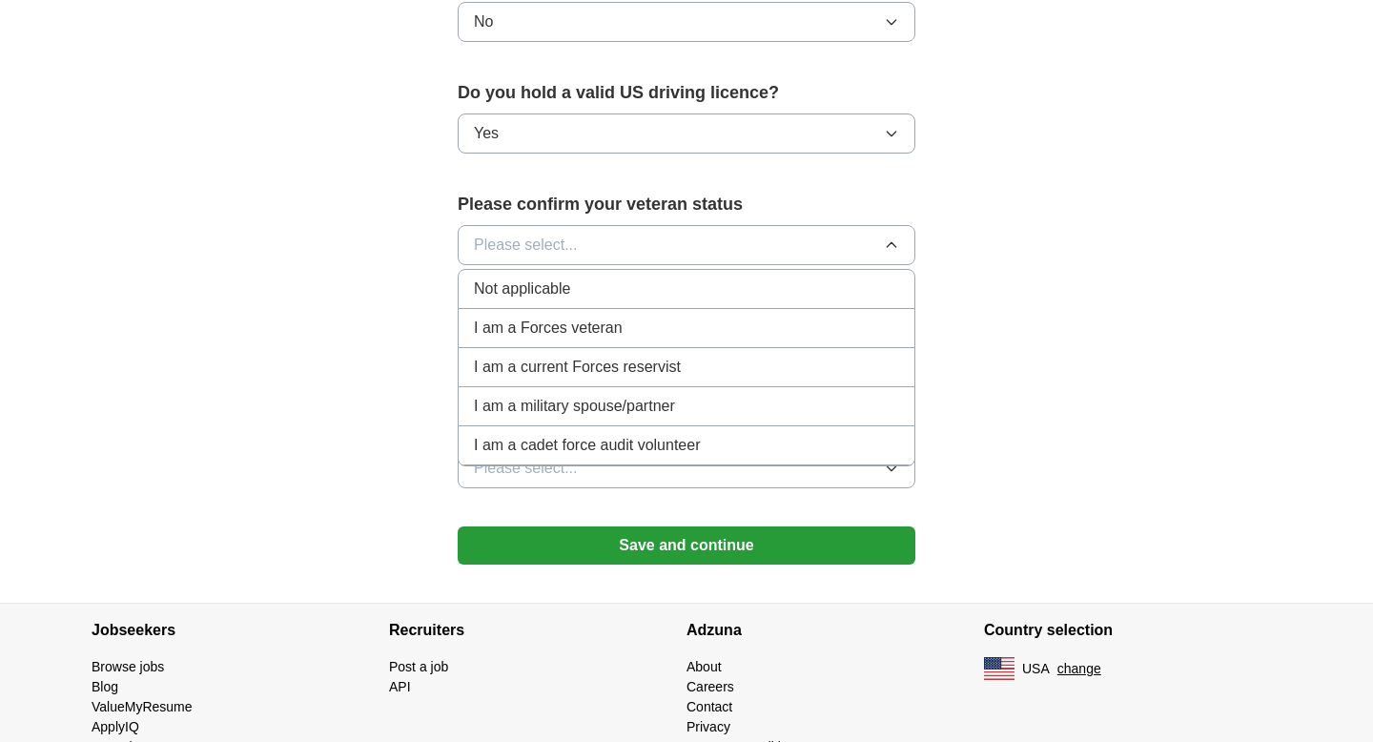
click at [575, 277] on div "Not applicable" at bounding box center [686, 288] width 425 height 23
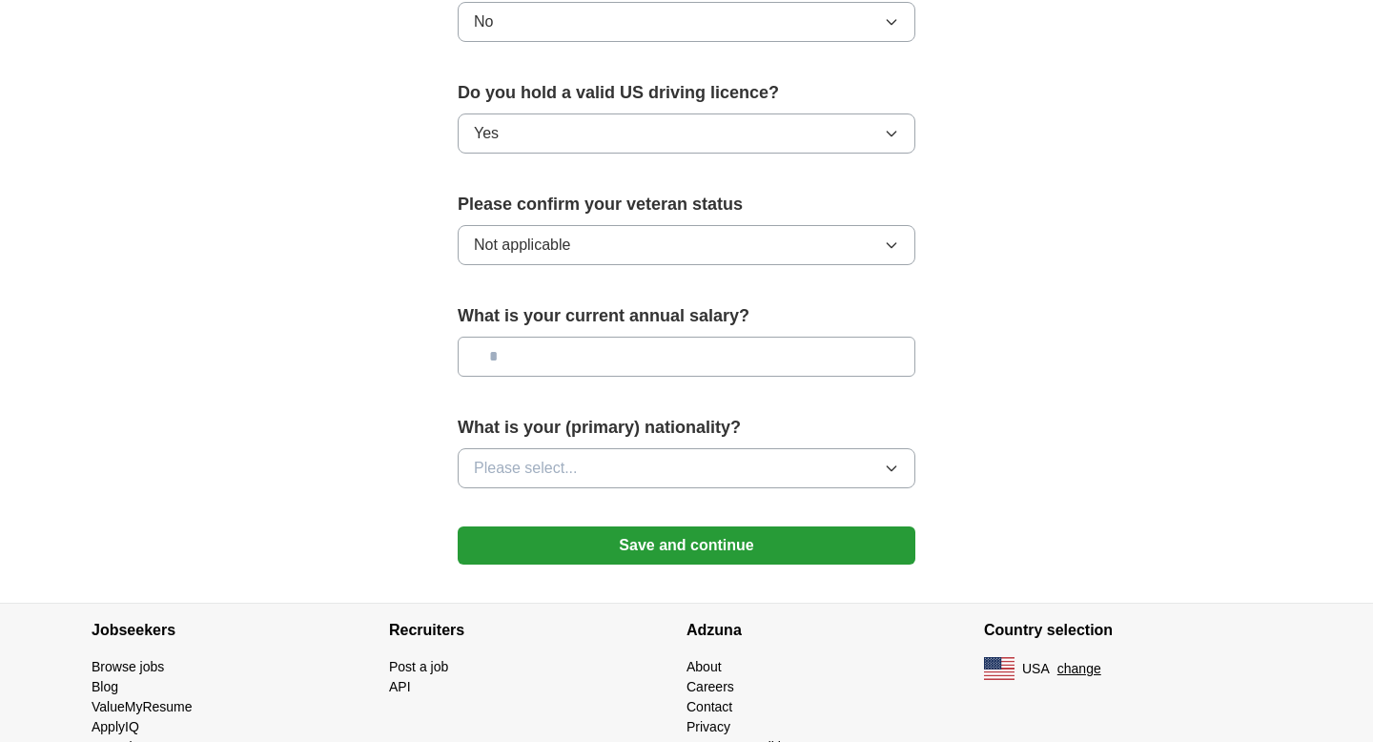
click at [606, 348] on input "text" at bounding box center [687, 356] width 458 height 40
type input "*******"
click at [670, 458] on button "Please select..." at bounding box center [687, 468] width 458 height 40
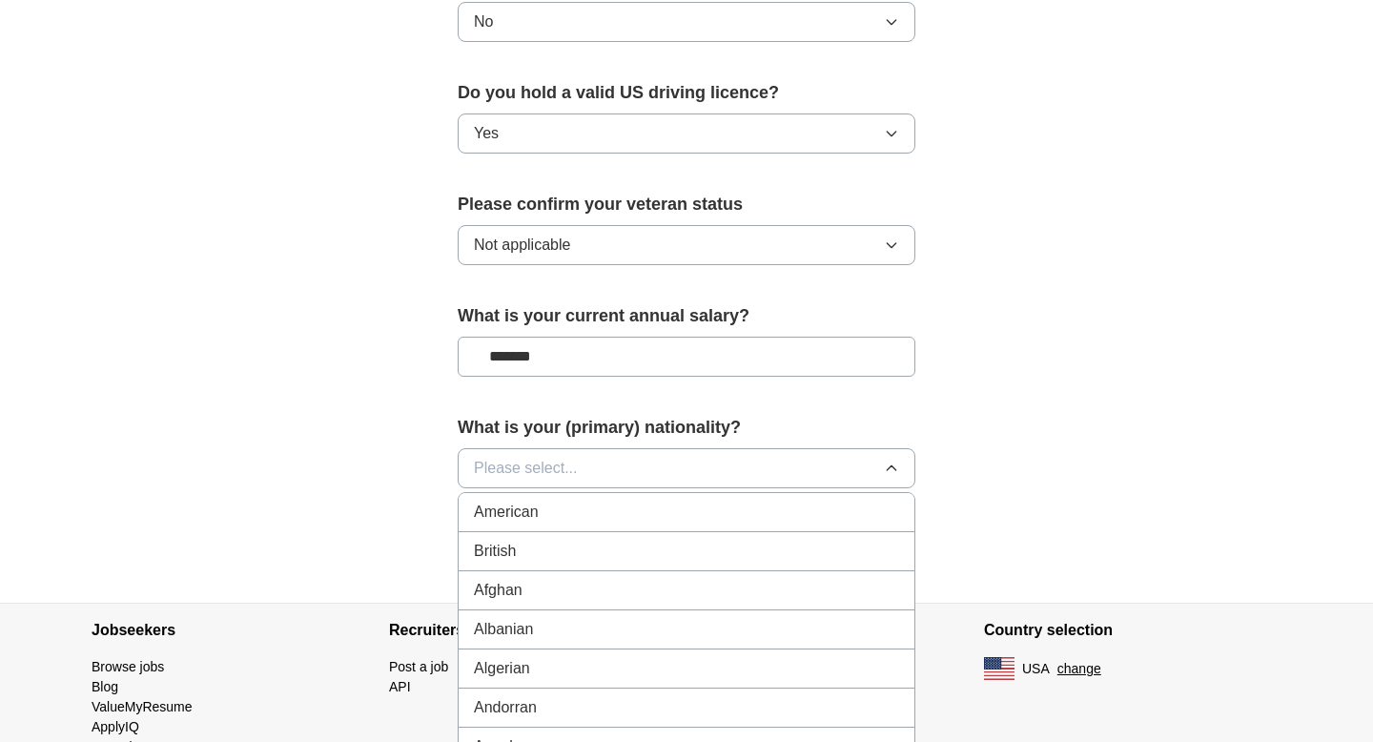
click at [640, 500] on div "American" at bounding box center [686, 511] width 425 height 23
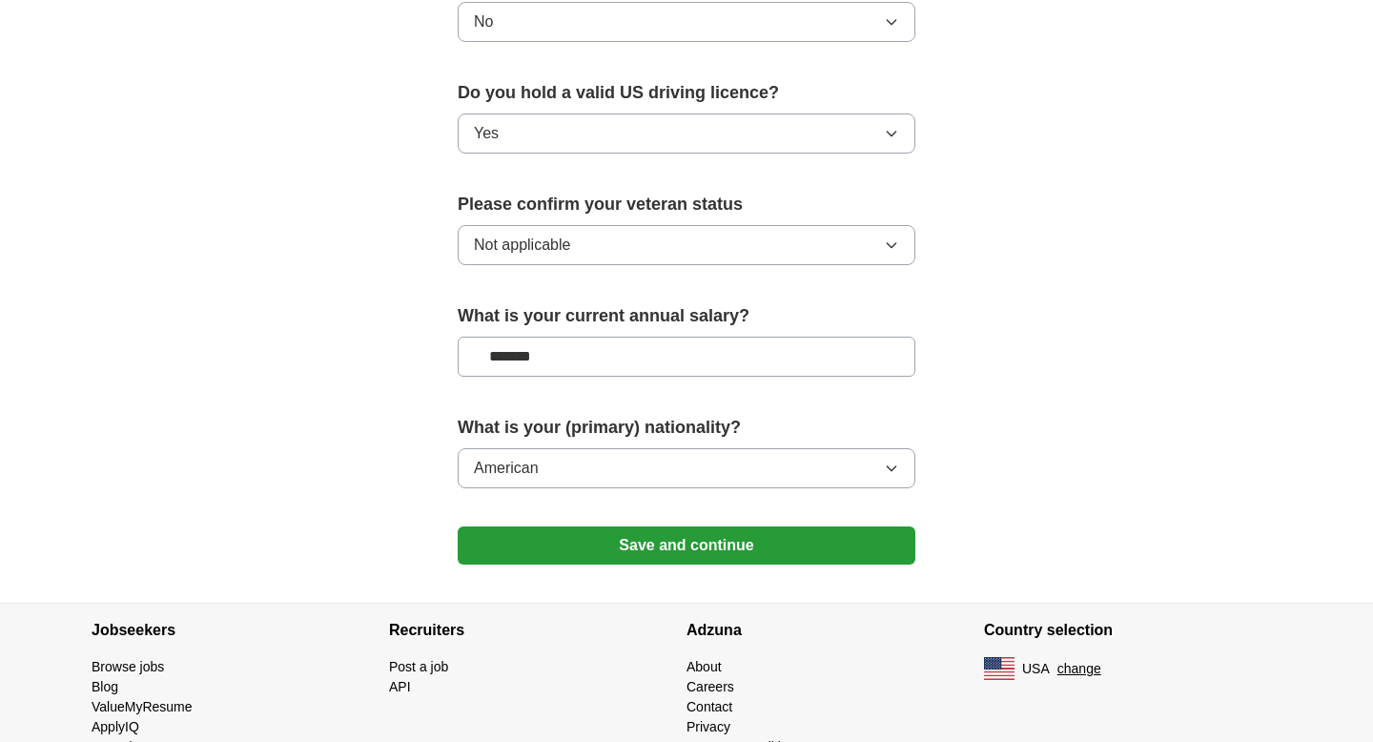
click at [656, 526] on button "Save and continue" at bounding box center [687, 545] width 458 height 38
